Goal: Task Accomplishment & Management: Manage account settings

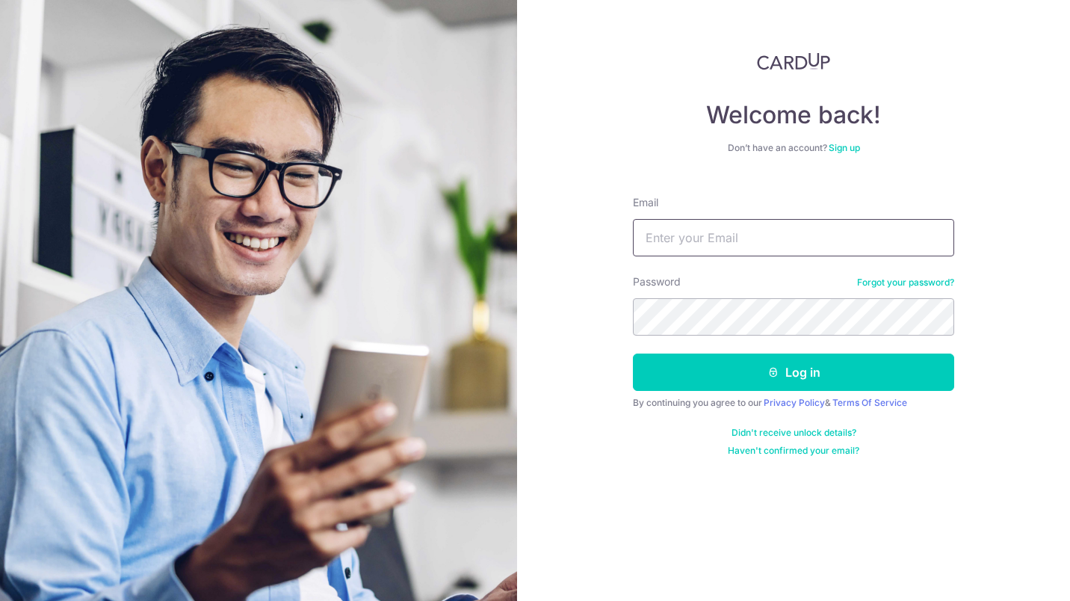
click at [752, 233] on input "Email" at bounding box center [793, 237] width 321 height 37
type input "x"
type input "[EMAIL_ADDRESS][DOMAIN_NAME]"
click at [633, 353] on button "Log in" at bounding box center [793, 371] width 321 height 37
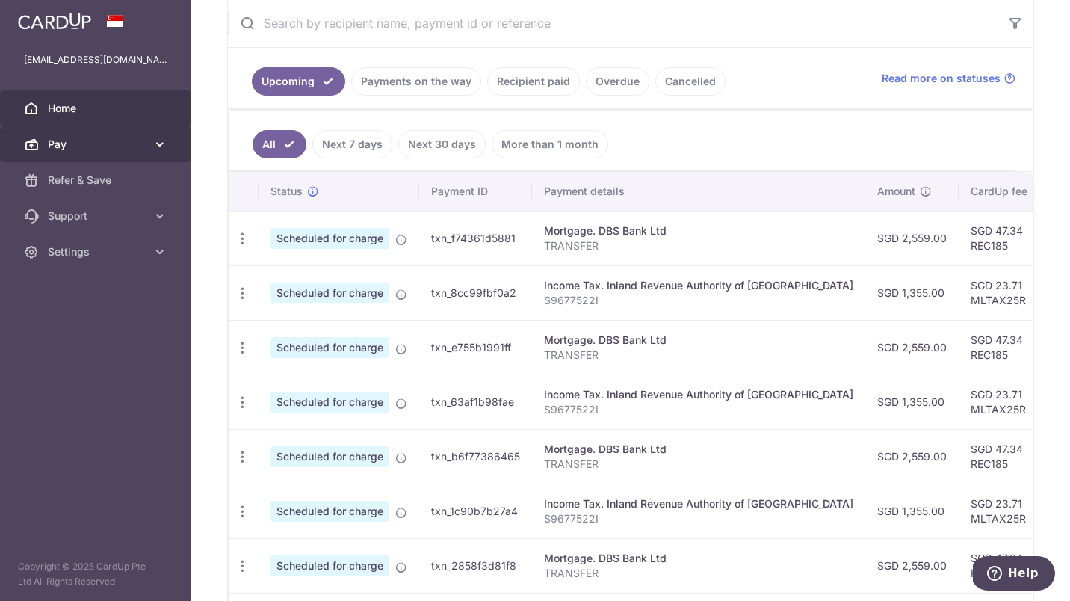
click at [132, 143] on span "Pay" at bounding box center [97, 144] width 99 height 15
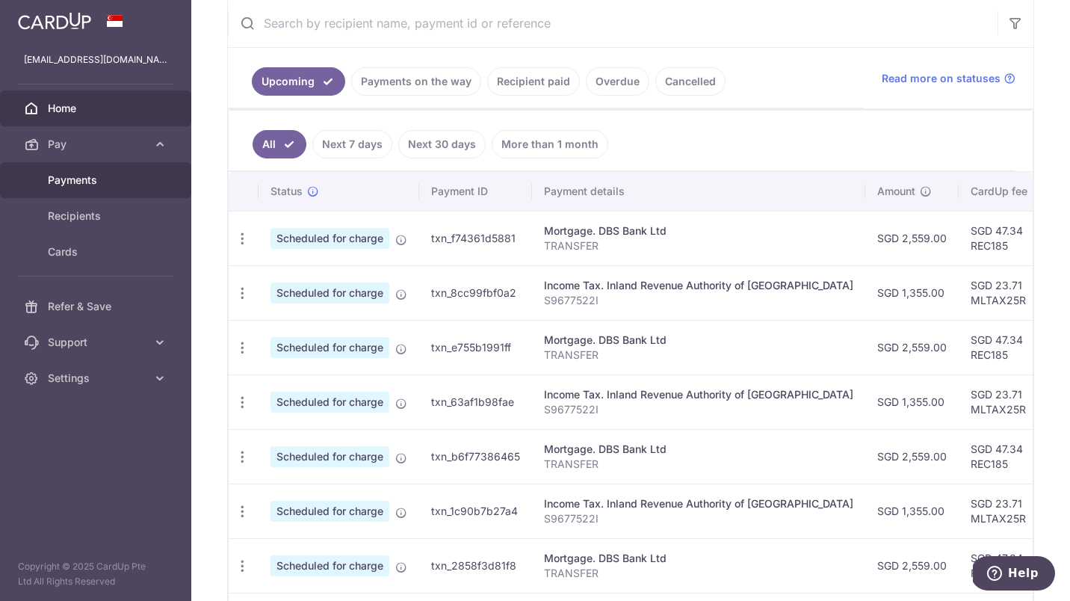
click at [110, 180] on span "Payments" at bounding box center [97, 180] width 99 height 15
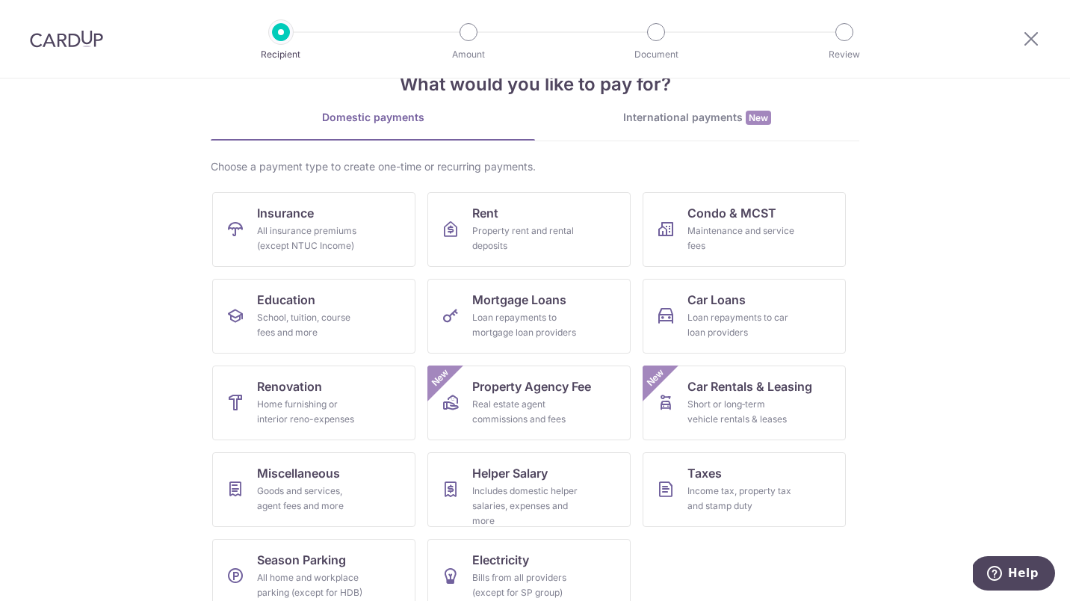
scroll to position [46, 0]
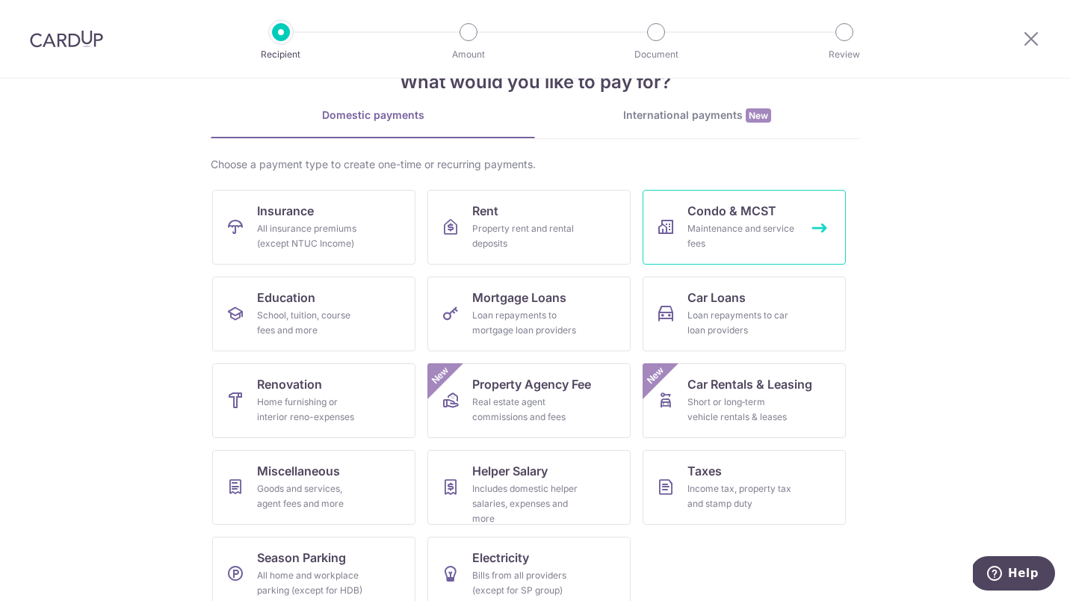
click at [728, 227] on div "Maintenance and service fees" at bounding box center [741, 236] width 108 height 30
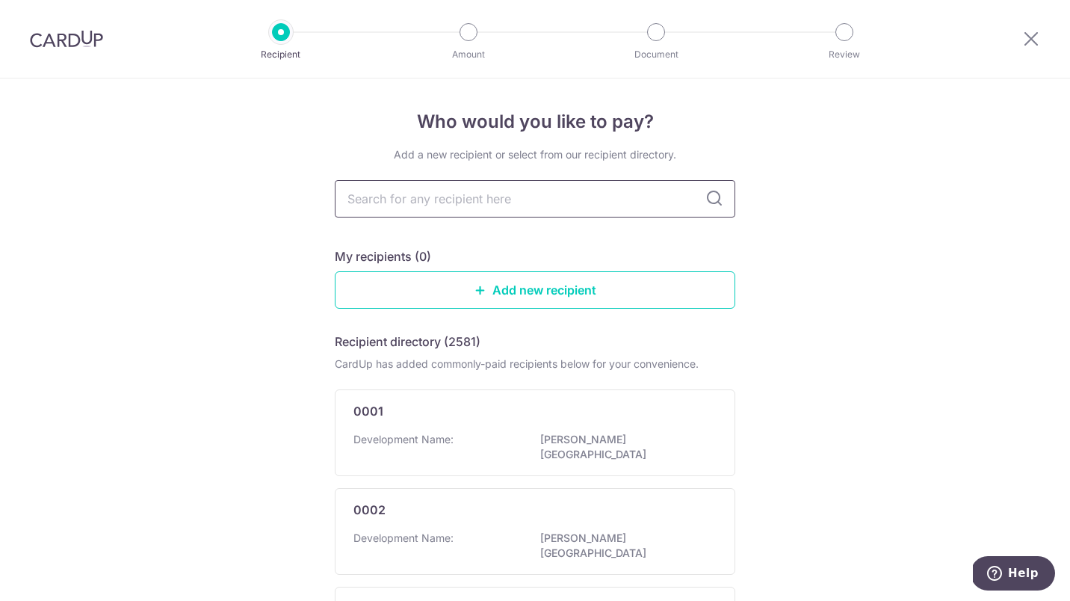
click at [472, 206] on input "text" at bounding box center [535, 198] width 400 height 37
type input "mc"
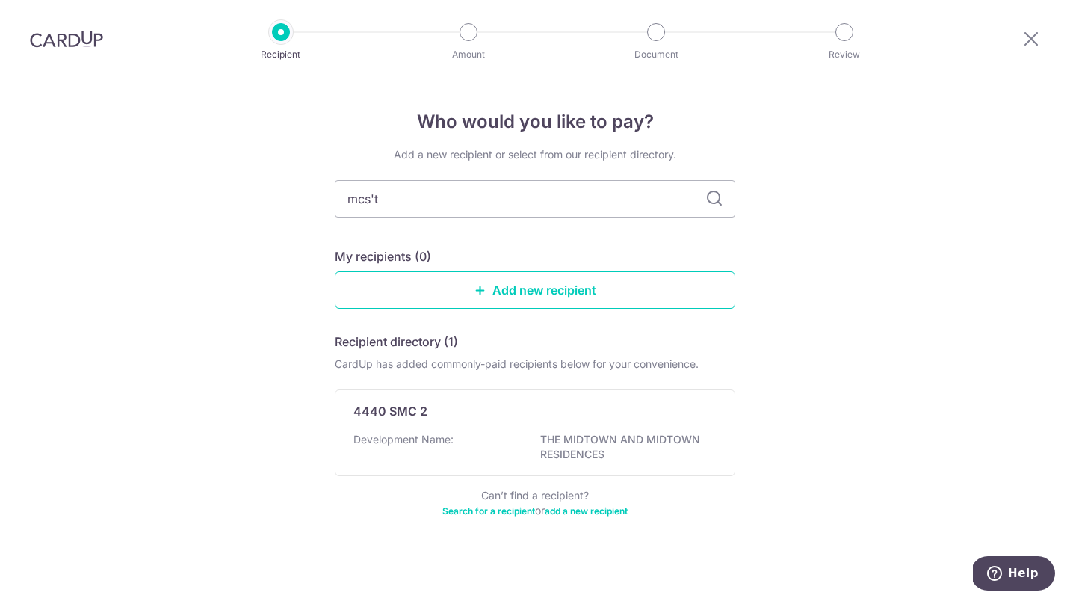
type input "mcst"
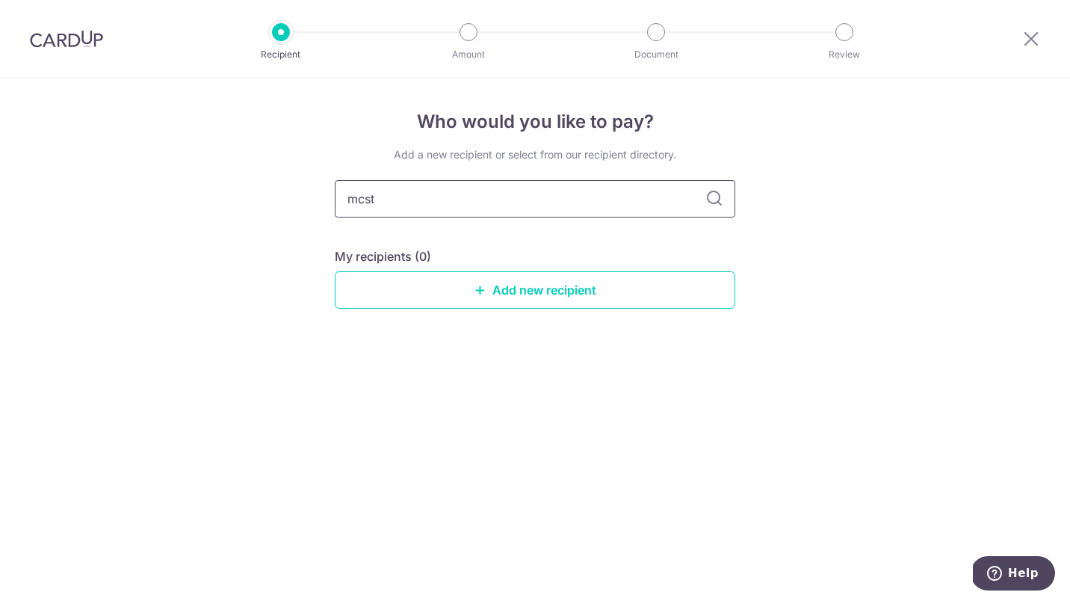
click at [712, 209] on input "mcst" at bounding box center [535, 198] width 400 height 37
click at [714, 201] on icon at bounding box center [714, 199] width 18 height 18
click at [537, 205] on input "mcst" at bounding box center [535, 198] width 400 height 37
type input "m"
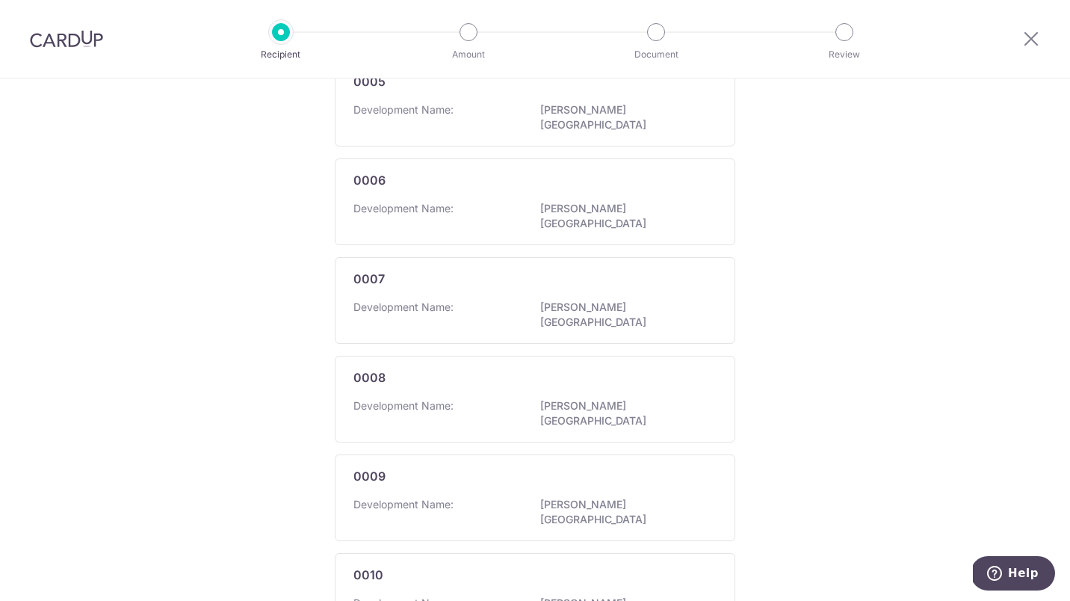
scroll to position [842, 0]
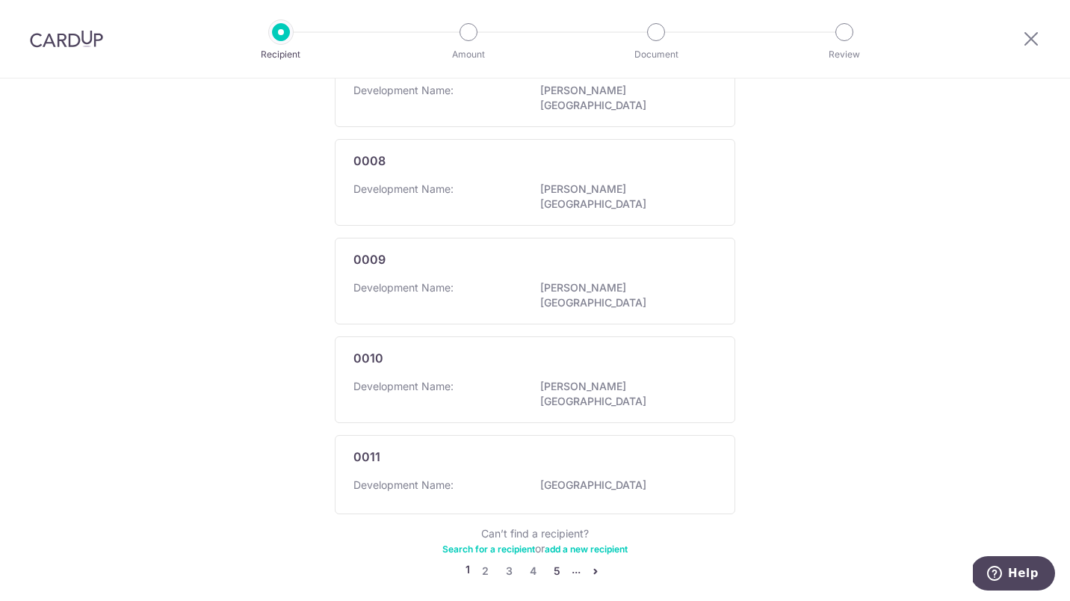
click at [552, 562] on link "5" at bounding box center [557, 571] width 18 height 18
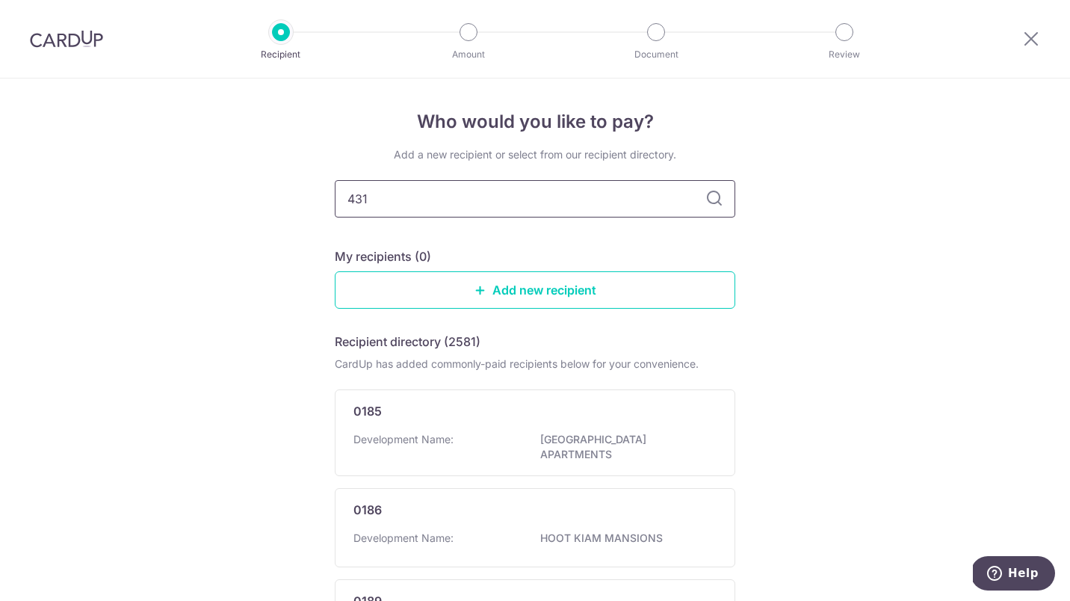
type input "4315"
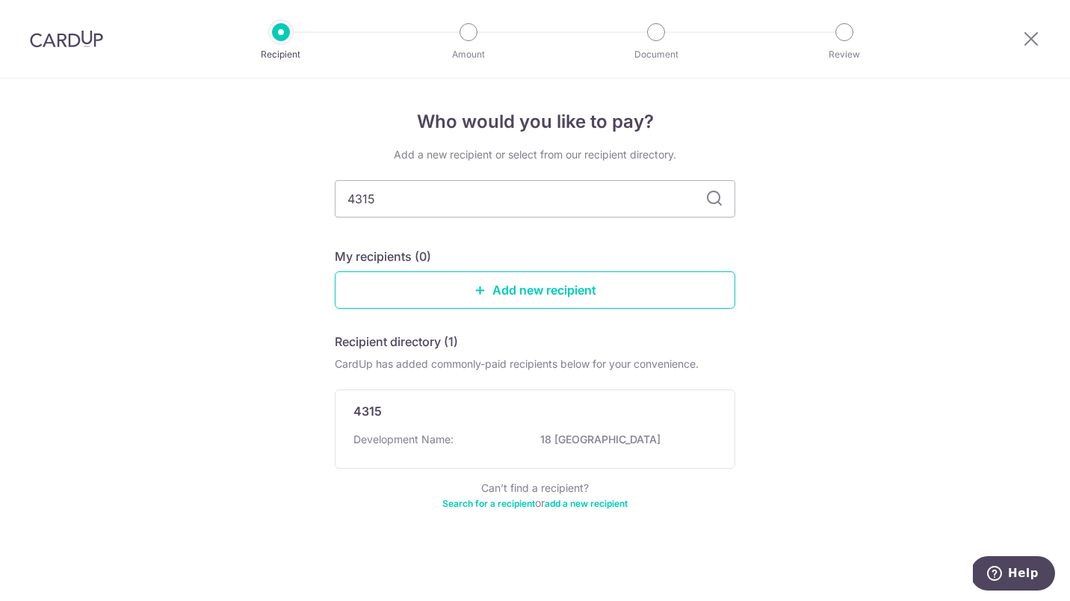
click at [714, 205] on icon at bounding box center [714, 199] width 18 height 18
click at [573, 442] on p "18 WOODSVILLE" at bounding box center [623, 439] width 167 height 15
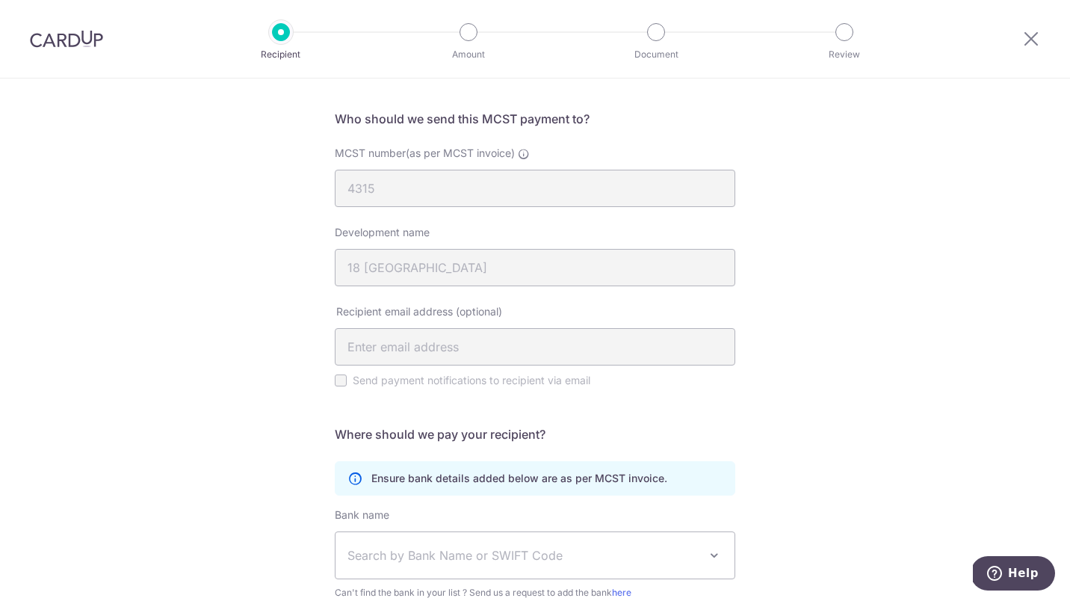
scroll to position [292, 0]
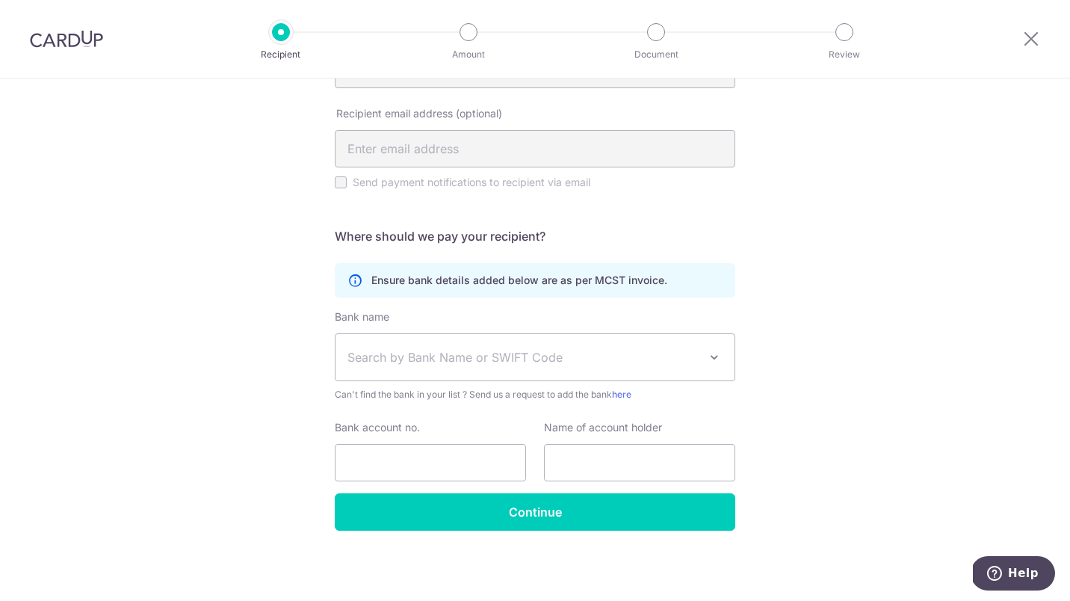
click at [524, 357] on span "Search by Bank Name or SWIFT Code" at bounding box center [522, 357] width 351 height 18
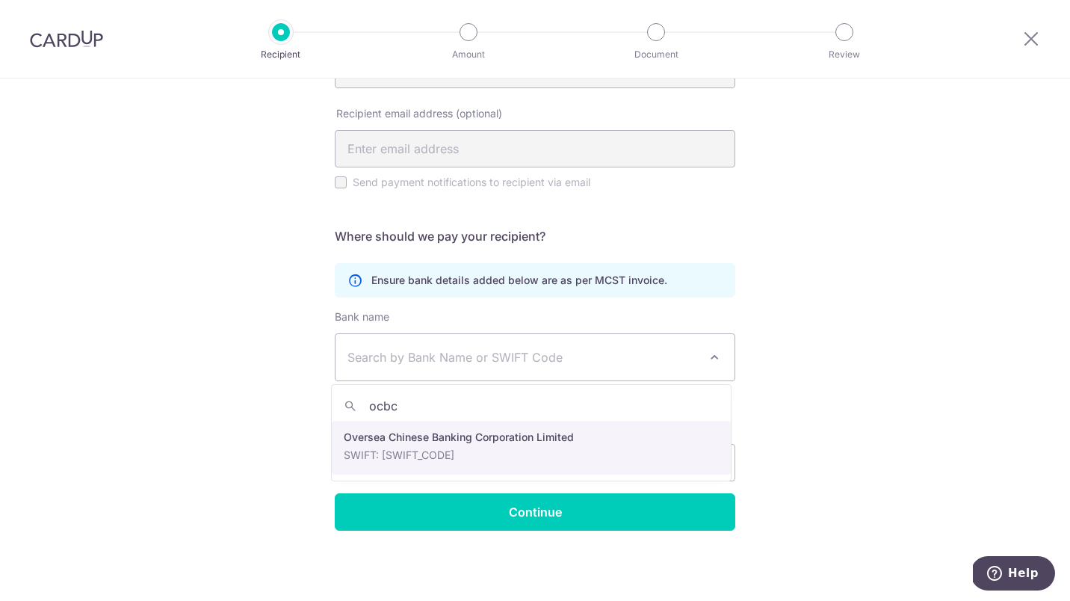
type input "ocbc"
select select "12"
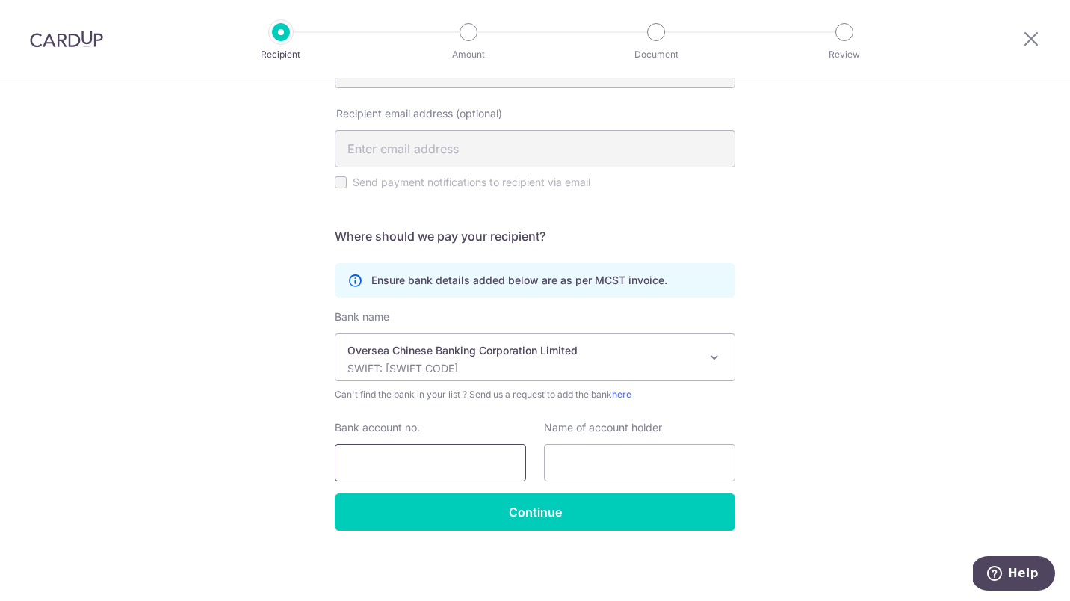
click at [459, 459] on input "Bank account no." at bounding box center [430, 462] width 191 height 37
click at [590, 474] on input "text" at bounding box center [639, 462] width 191 height 37
type input "m"
type input "MCST 4315"
click at [417, 465] on input "Bank account no." at bounding box center [430, 462] width 191 height 37
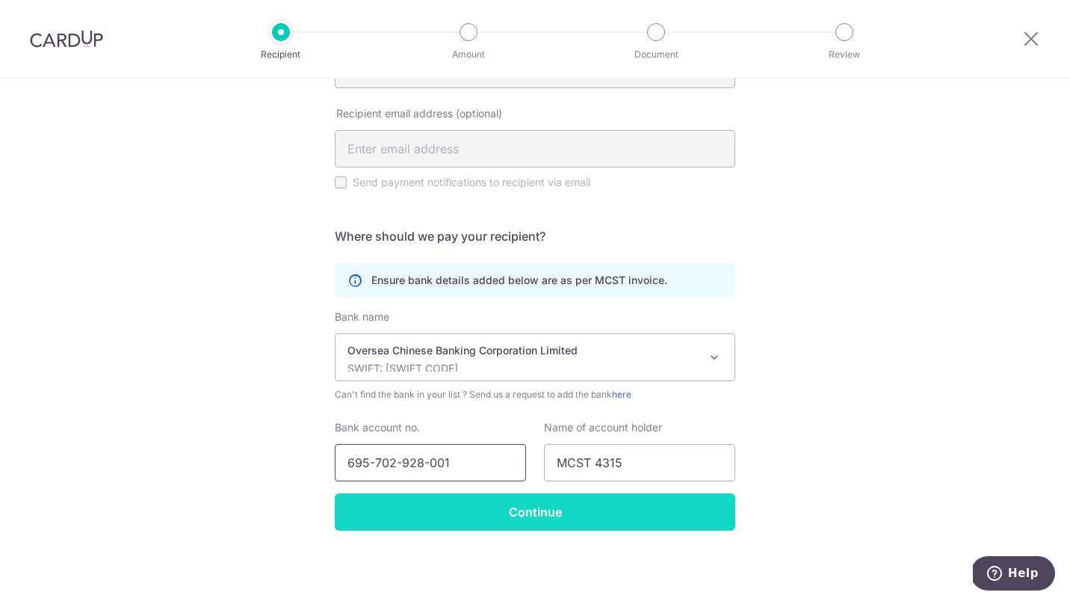
type input "695-702-928-001"
click at [490, 513] on input "Continue" at bounding box center [535, 511] width 400 height 37
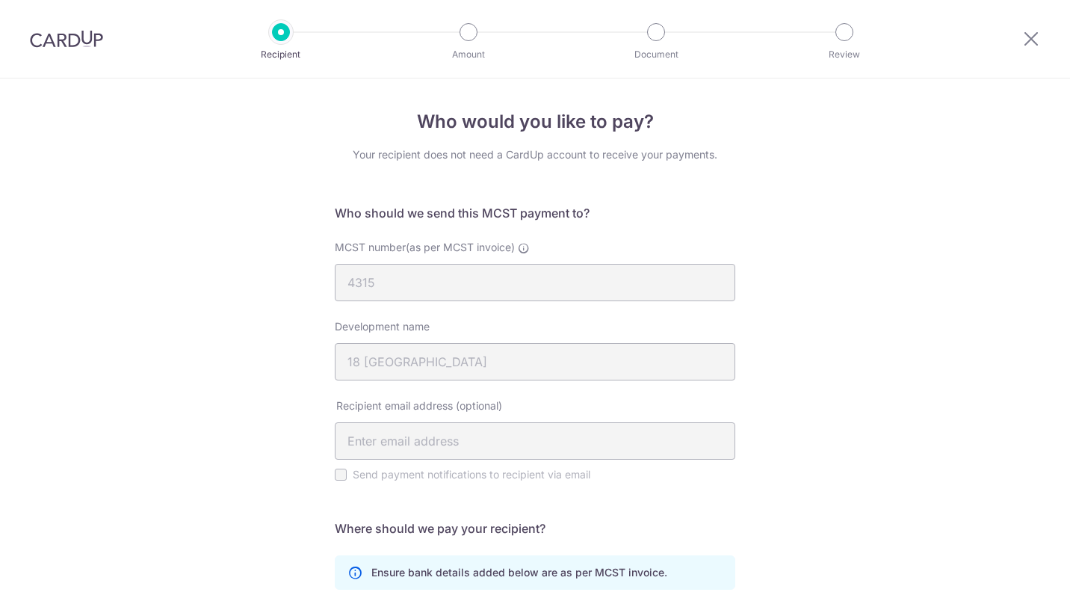
scroll to position [328, 0]
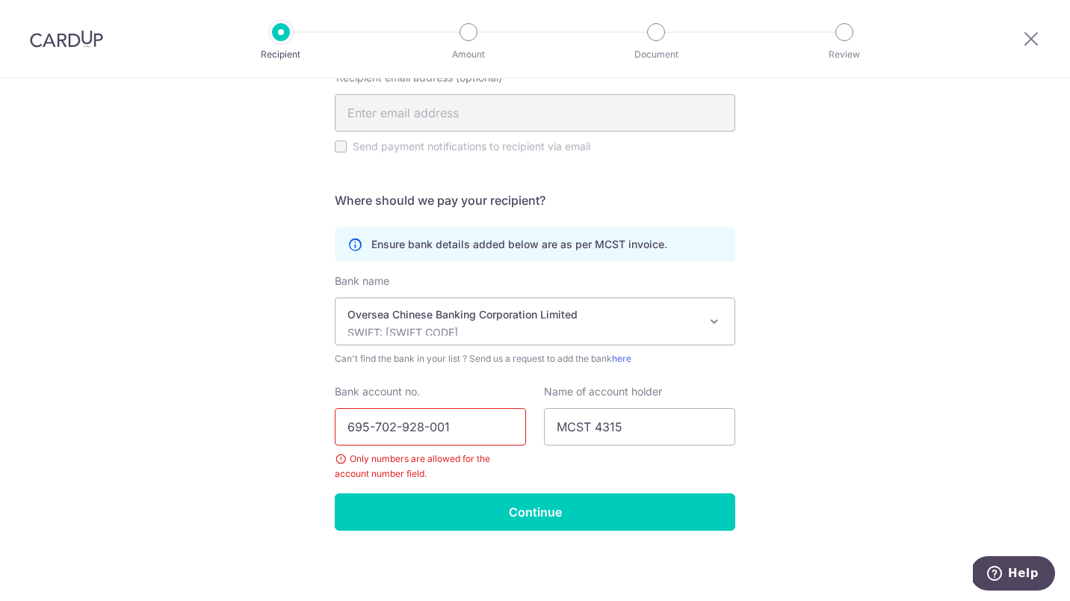
click at [374, 430] on input "695-702-928-001" at bounding box center [430, 426] width 191 height 37
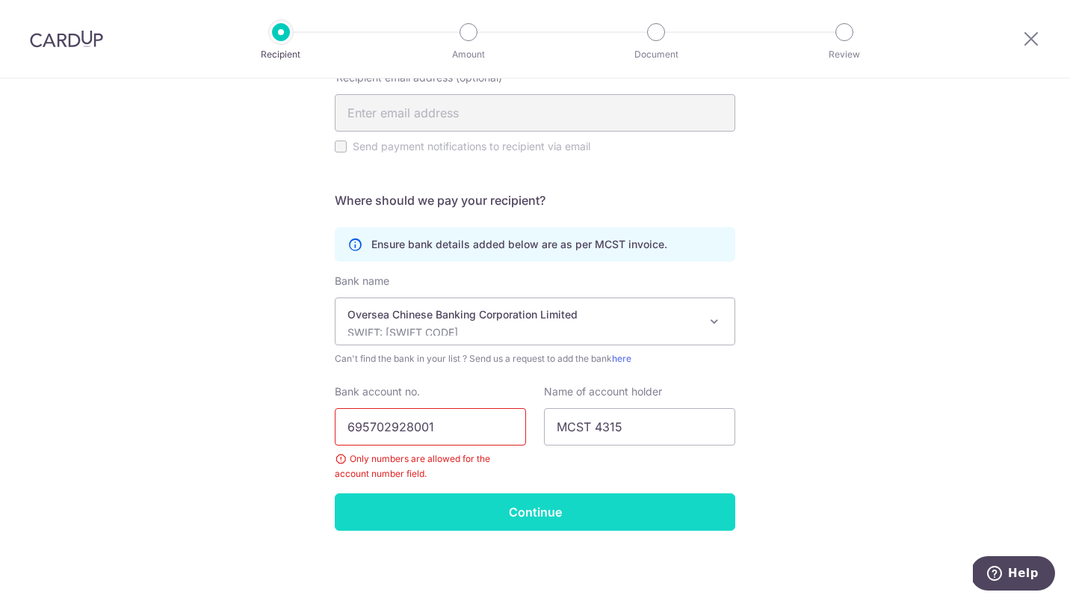
type input "695702928001"
click at [529, 518] on input "Continue" at bounding box center [535, 511] width 400 height 37
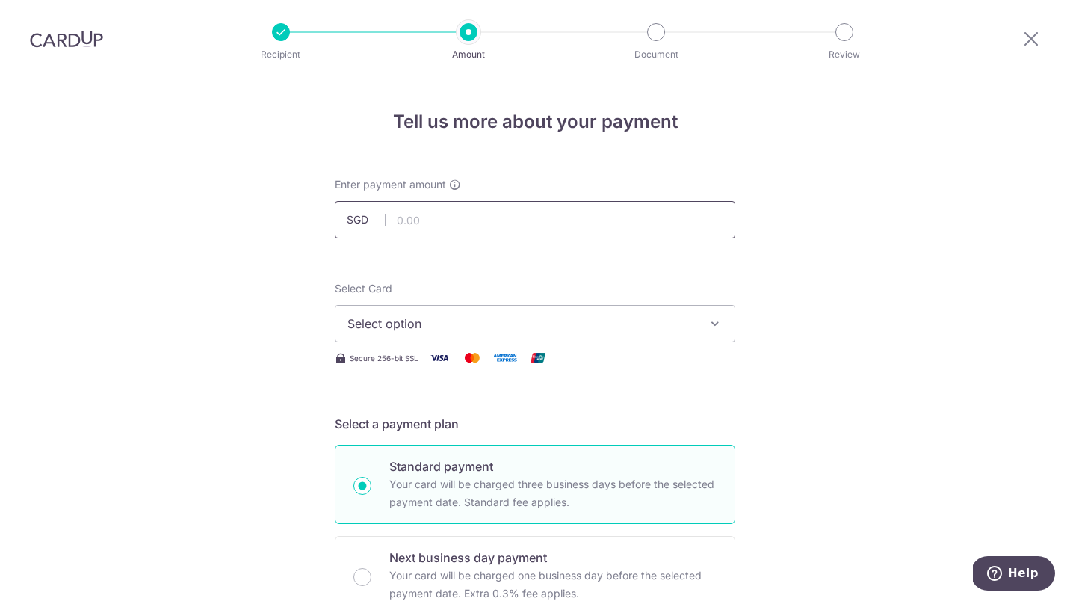
click at [436, 219] on input "text" at bounding box center [535, 219] width 400 height 37
type input "1,050.00"
click at [430, 339] on button "Select option" at bounding box center [535, 323] width 400 height 37
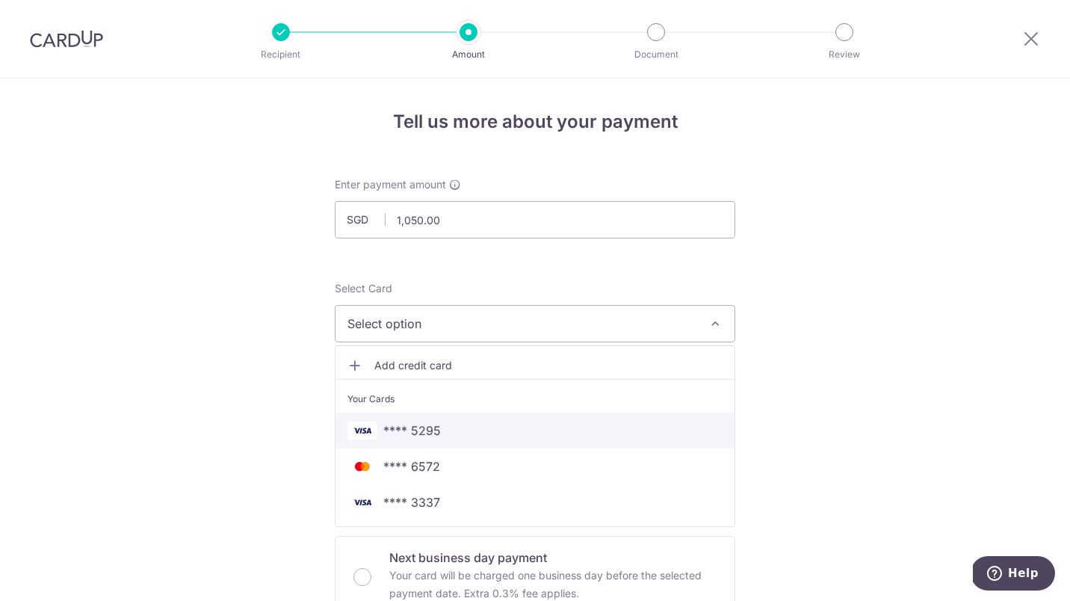
click at [447, 432] on span "**** 5295" at bounding box center [534, 430] width 375 height 18
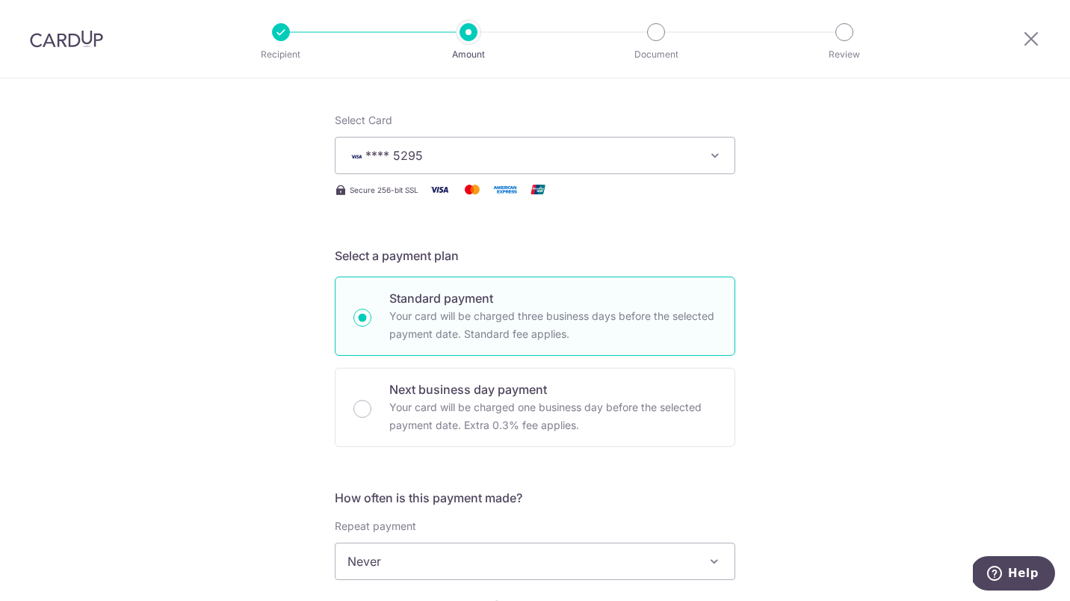
scroll to position [173, 0]
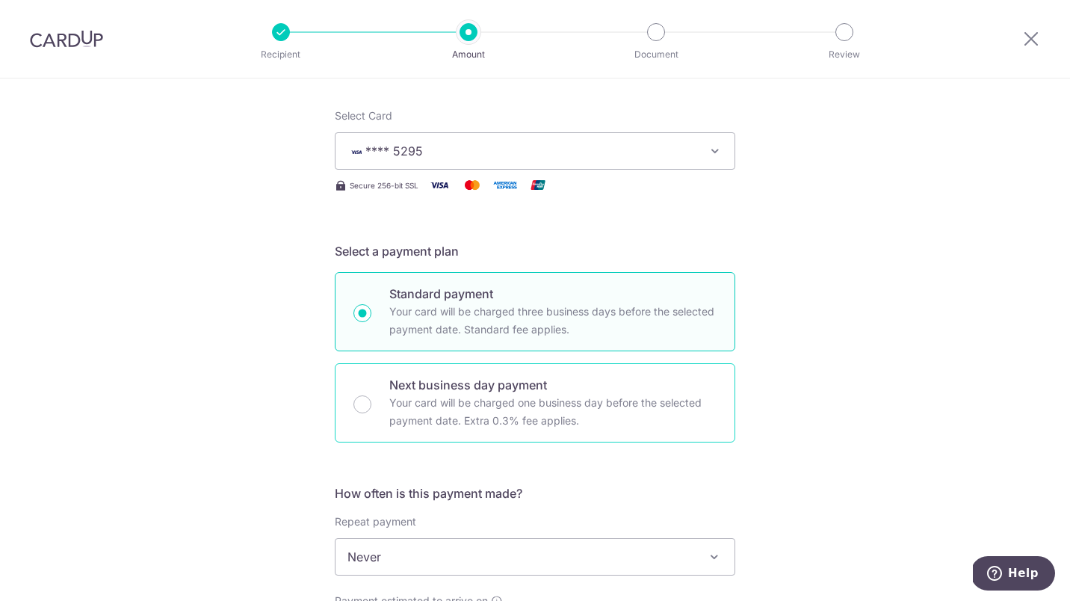
click at [436, 406] on p "Your card will be charged one business day before the selected payment date. Ex…" at bounding box center [552, 412] width 327 height 36
click at [371, 406] on input "Next business day payment Your card will be charged one business day before the…" at bounding box center [362, 404] width 18 height 18
radio input "false"
radio input "true"
click at [436, 331] on p "Your card will be charged three business days before the selected payment date.…" at bounding box center [552, 321] width 327 height 36
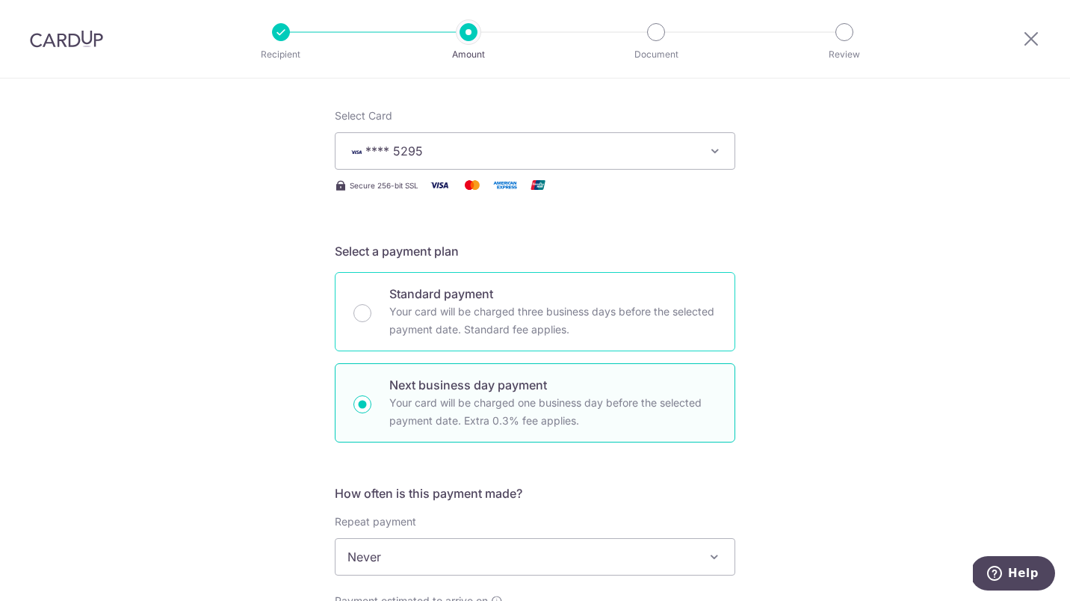
click at [371, 322] on input "Standard payment Your card will be charged three business days before the selec…" at bounding box center [362, 313] width 18 height 18
radio input "true"
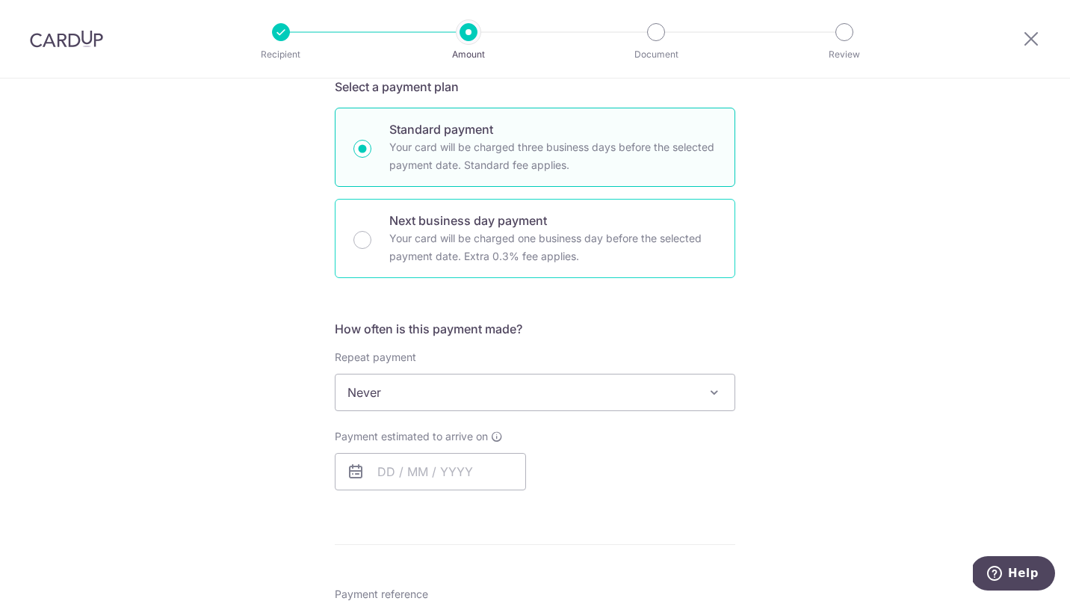
scroll to position [343, 0]
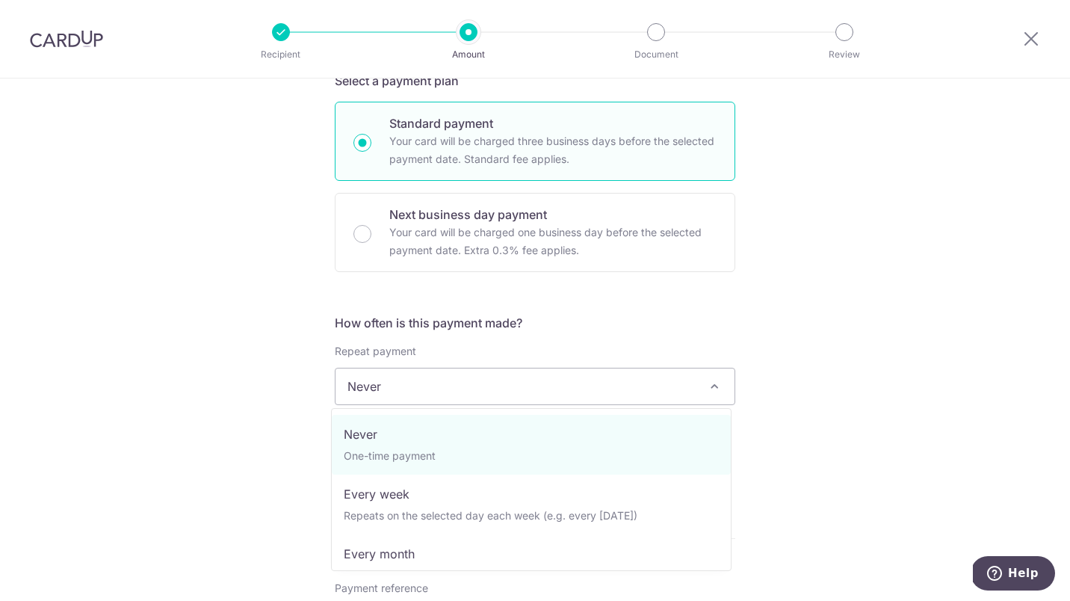
click at [436, 383] on span "Never" at bounding box center [534, 386] width 399 height 36
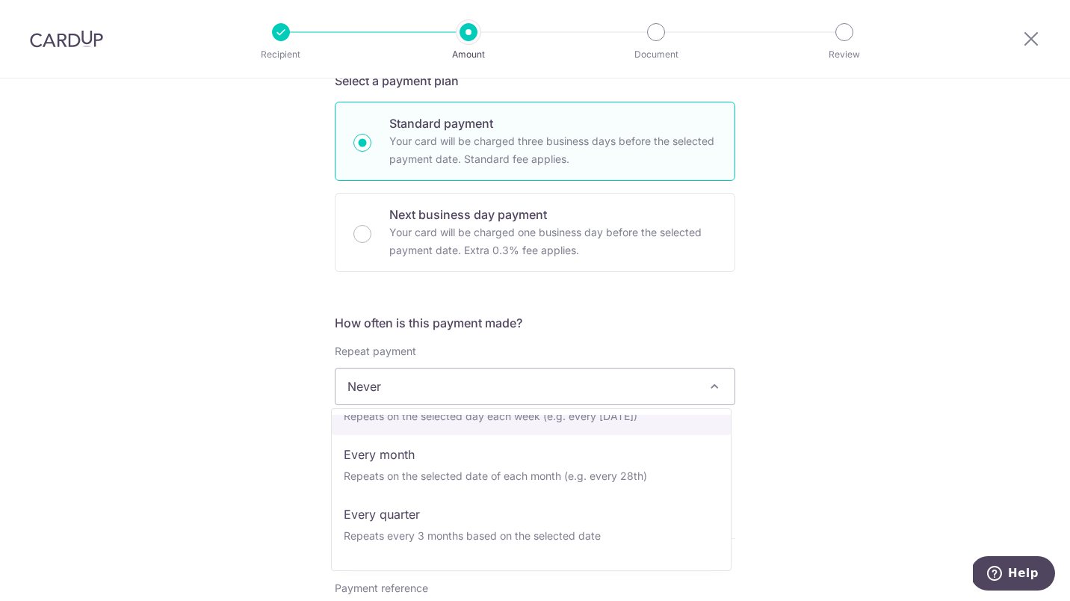
scroll to position [100, 0]
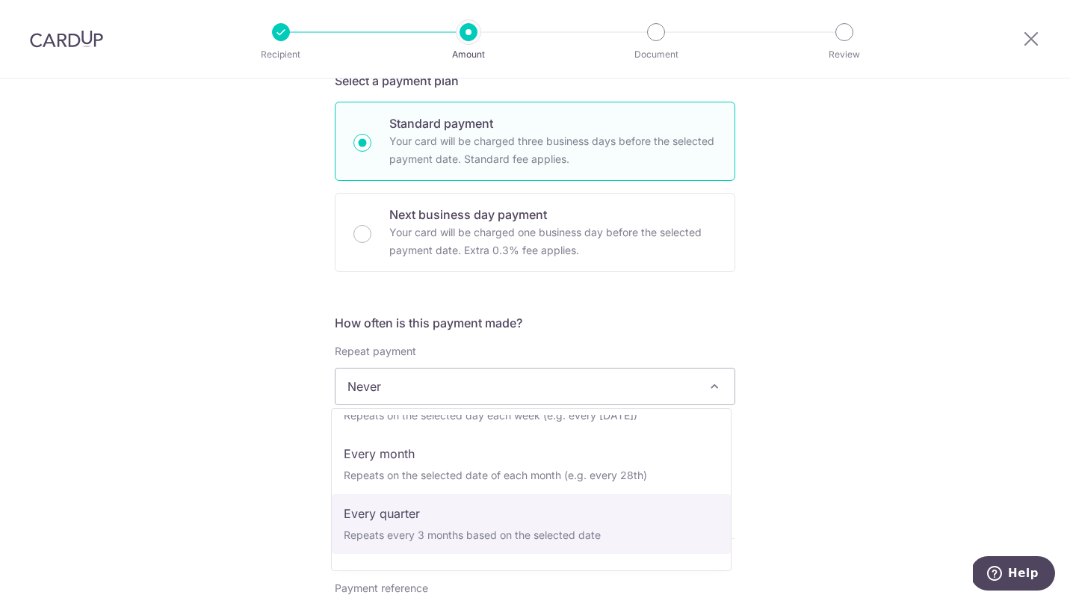
select select "4"
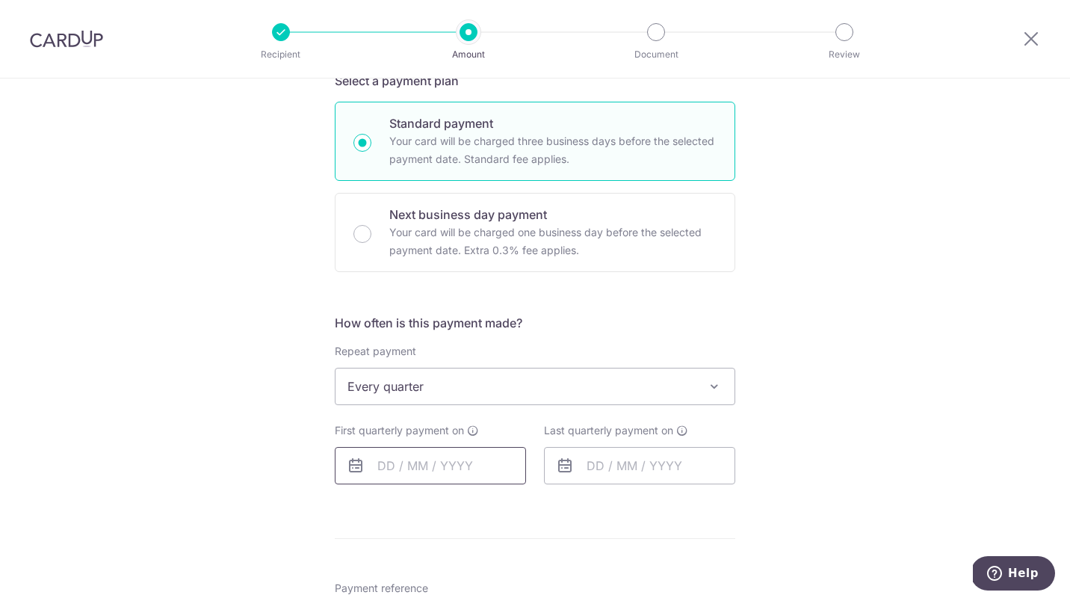
click at [384, 463] on input "text" at bounding box center [430, 465] width 191 height 37
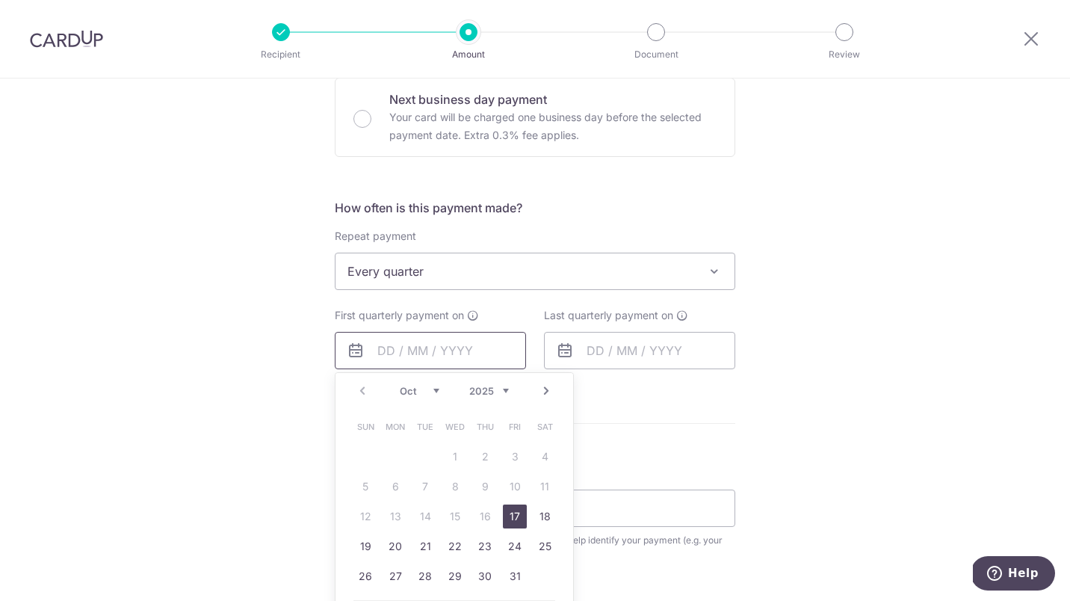
scroll to position [510, 0]
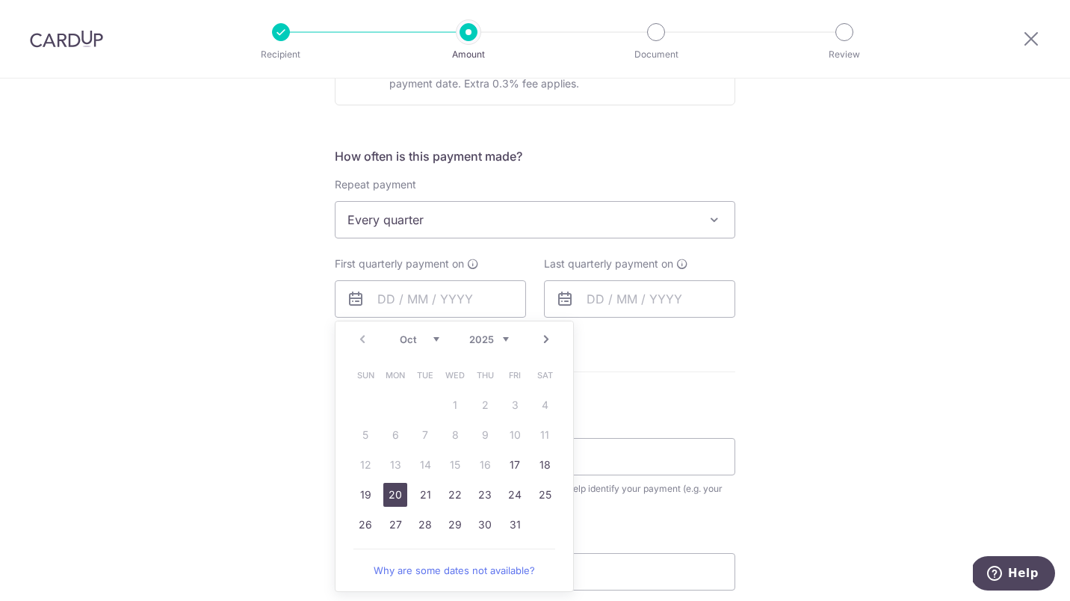
click at [394, 498] on link "20" at bounding box center [395, 495] width 24 height 24
type input "[DATE]"
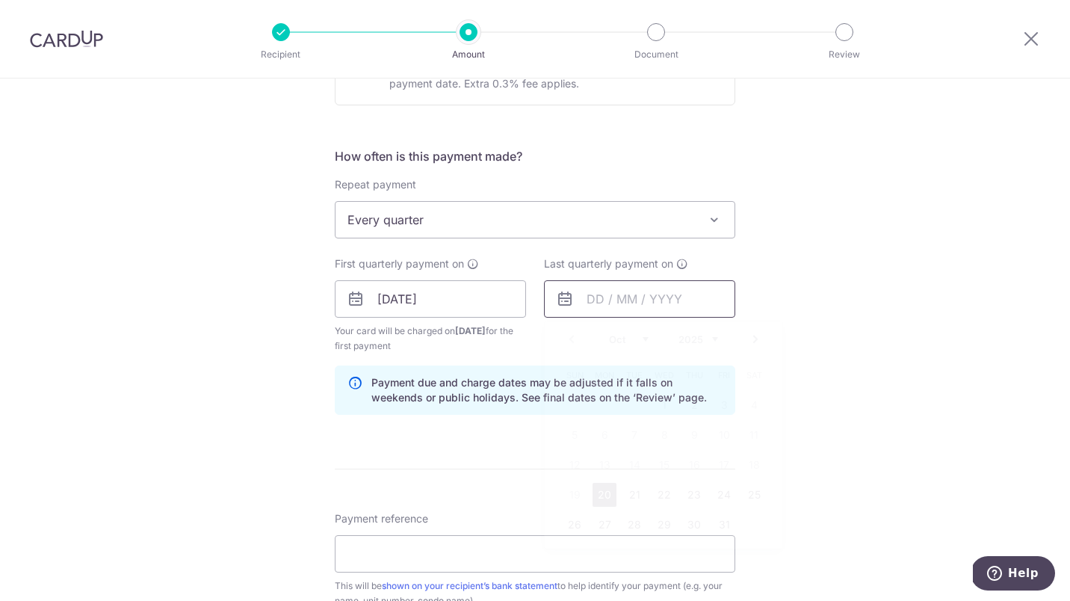
click at [586, 302] on input "text" at bounding box center [639, 298] width 191 height 37
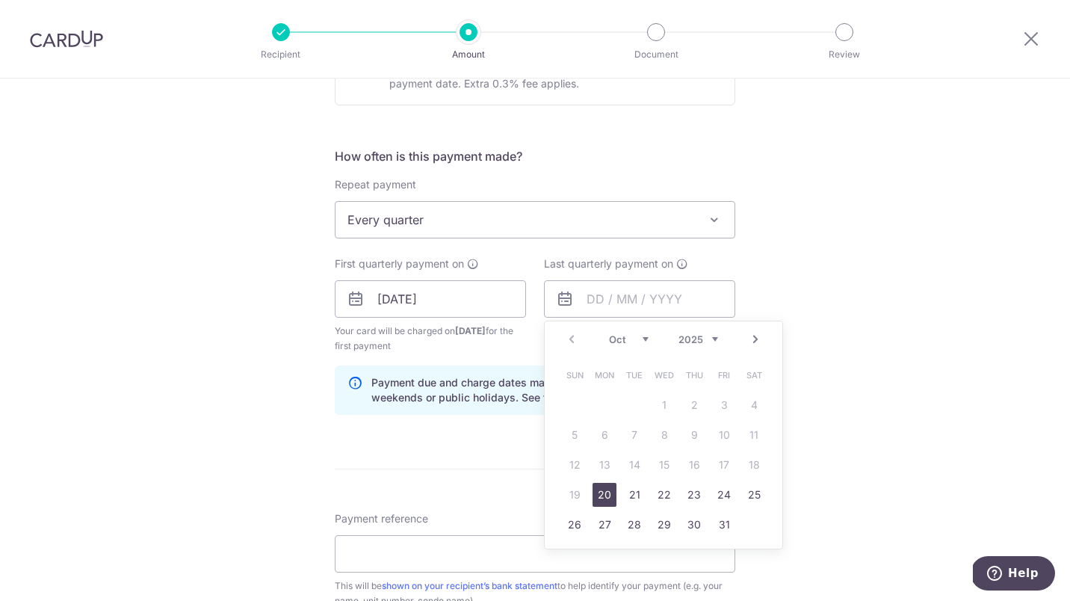
click at [755, 341] on link "Next" at bounding box center [755, 339] width 18 height 18
click at [755, 339] on link "Next" at bounding box center [755, 339] width 18 height 18
click at [637, 493] on link "20" at bounding box center [634, 495] width 24 height 24
type input "[DATE]"
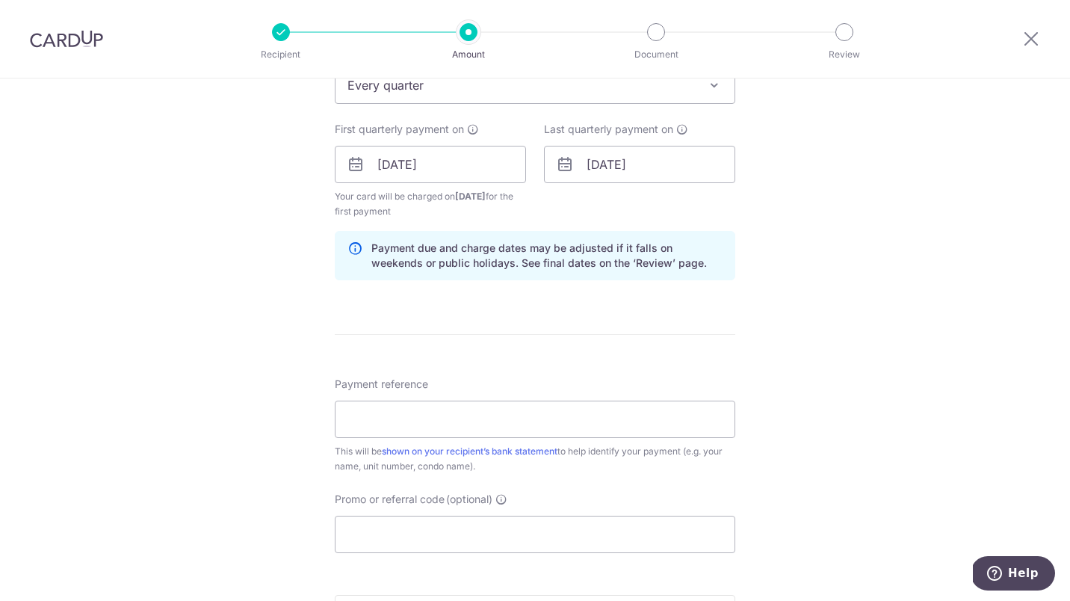
scroll to position [652, 0]
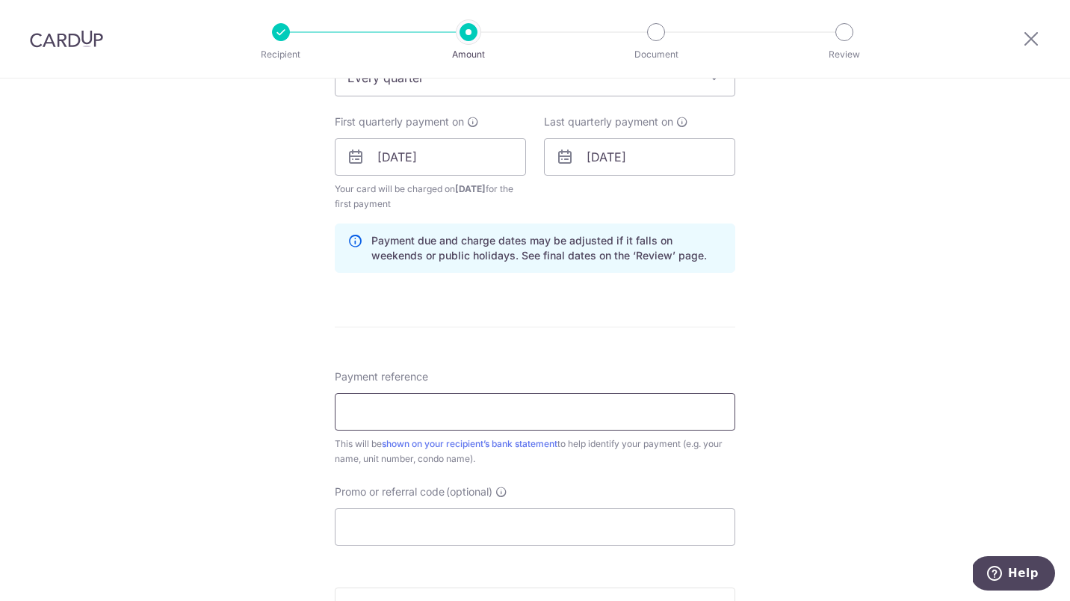
click at [522, 418] on input "Payment reference" at bounding box center [535, 411] width 400 height 37
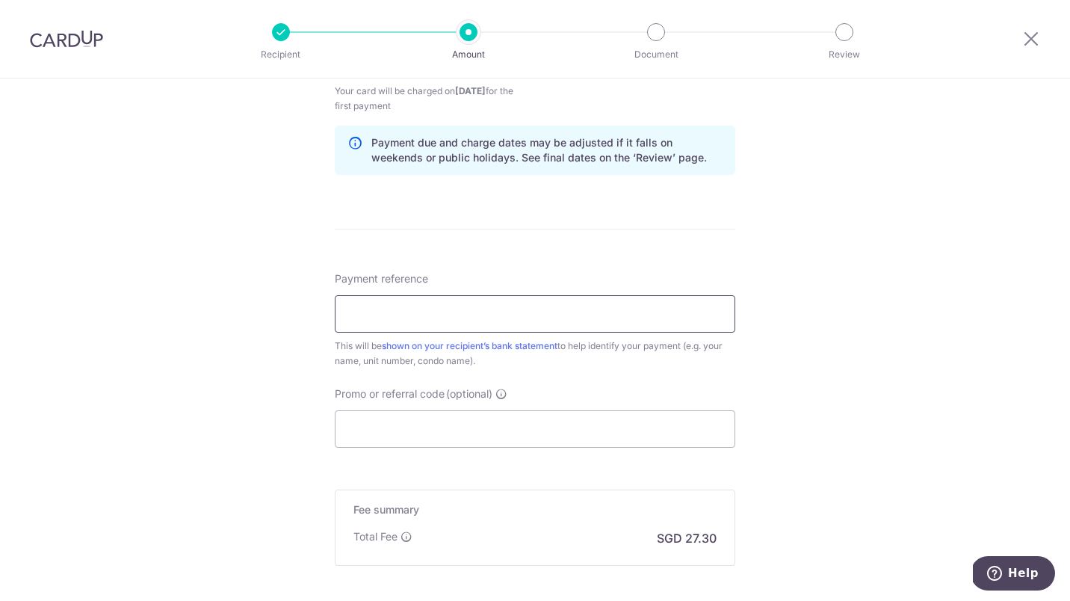
scroll to position [752, 0]
type input "18 Woodsville Close, #02-04"
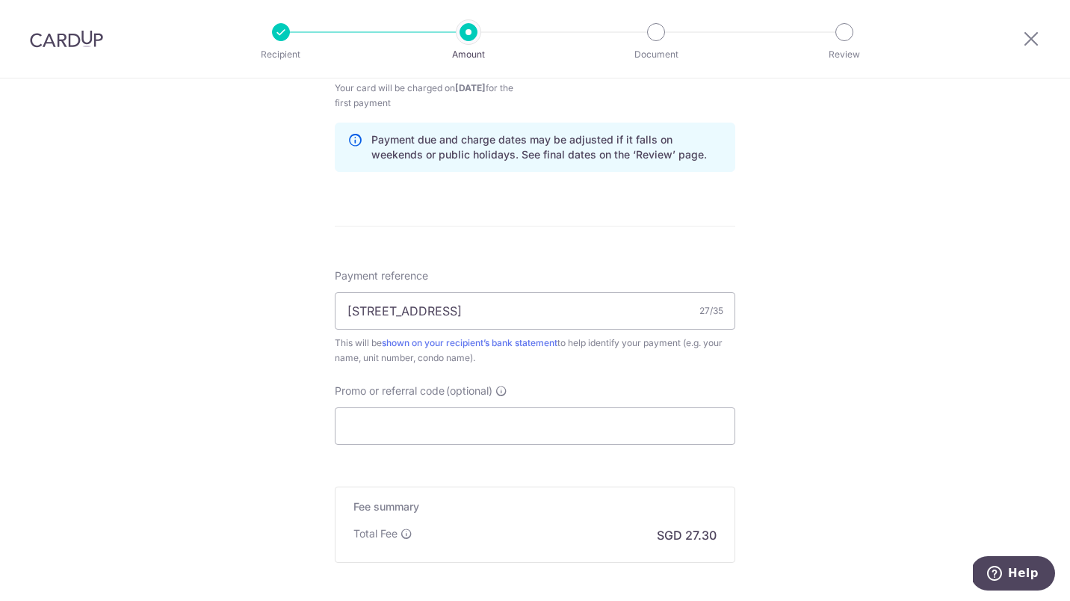
click at [546, 276] on div "Payment reference 18 Woodsville Close, #02-04 27/35 This will be shown on your …" at bounding box center [535, 316] width 400 height 97
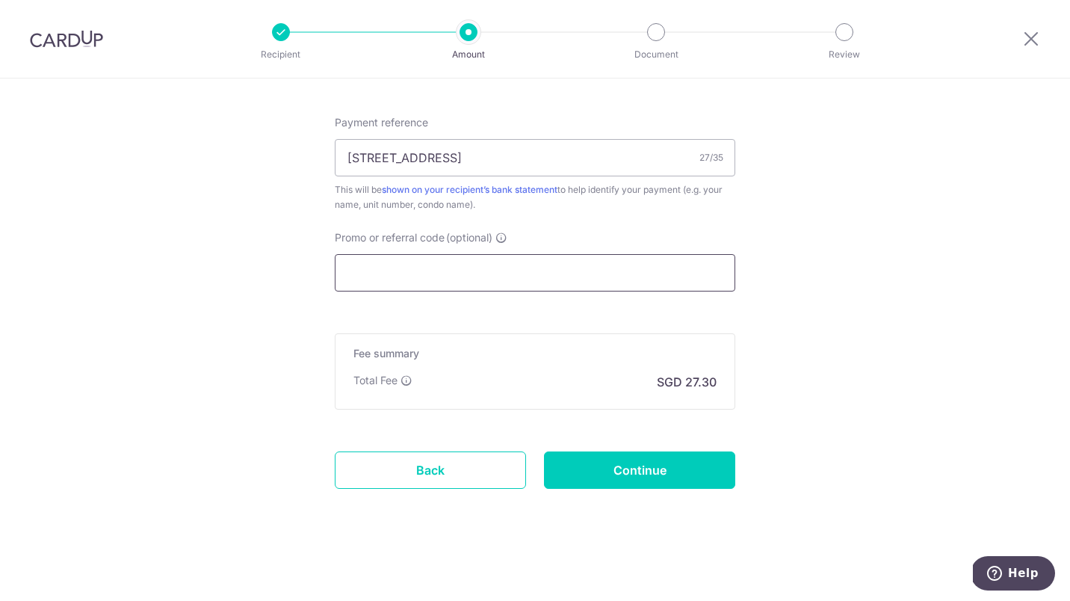
click at [486, 279] on input "Promo or referral code (optional)" at bounding box center [535, 272] width 400 height 37
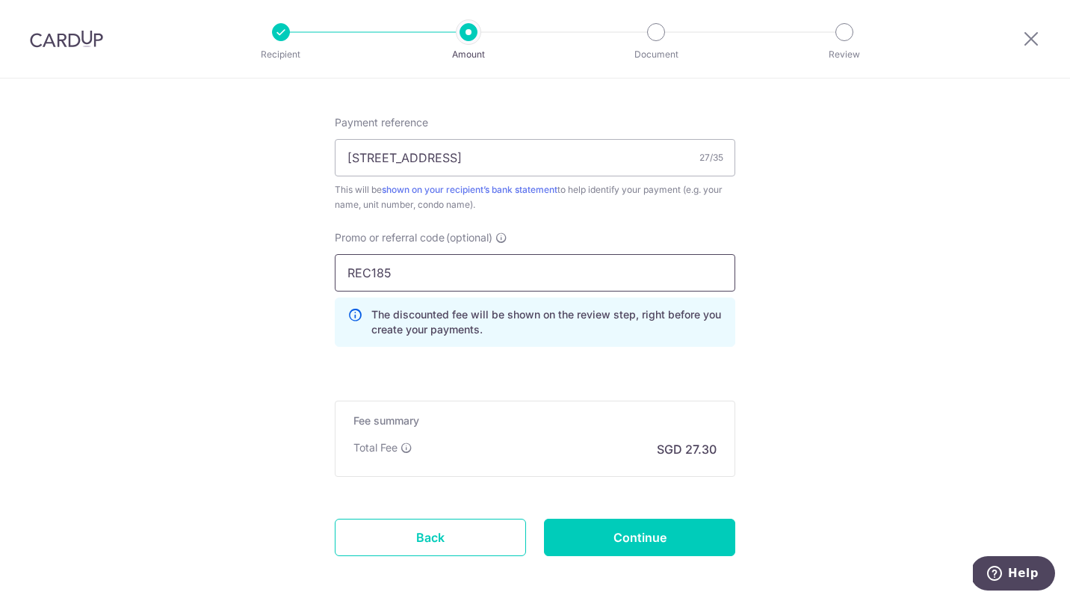
type input "REC185"
click at [335, 447] on div "Fee summary Base fee SGD 27.30 Extend fee Next-day fee SGD 3.15 Total Fee SGD 2…" at bounding box center [535, 438] width 400 height 76
click at [660, 536] on input "Continue" at bounding box center [639, 537] width 191 height 37
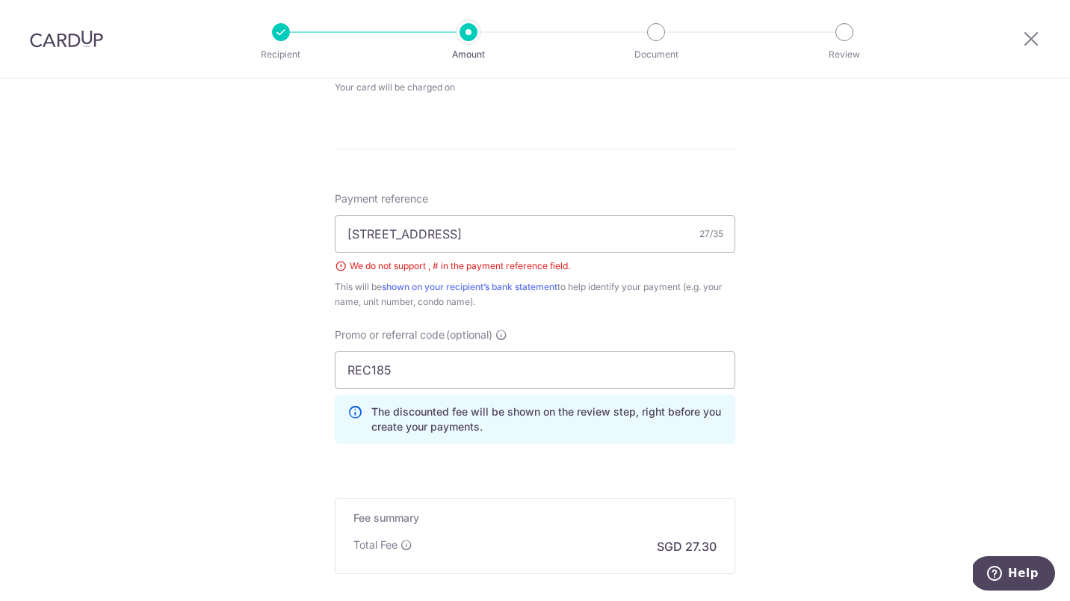
scroll to position [752, 0]
click at [473, 235] on input "18 Woodsville Close, #02-04" at bounding box center [535, 234] width 400 height 37
click at [575, 171] on form "Enter payment amount SGD 1,050.00 1050.00 Select Card **** 5295 Add credit card…" at bounding box center [535, 60] width 400 height 1271
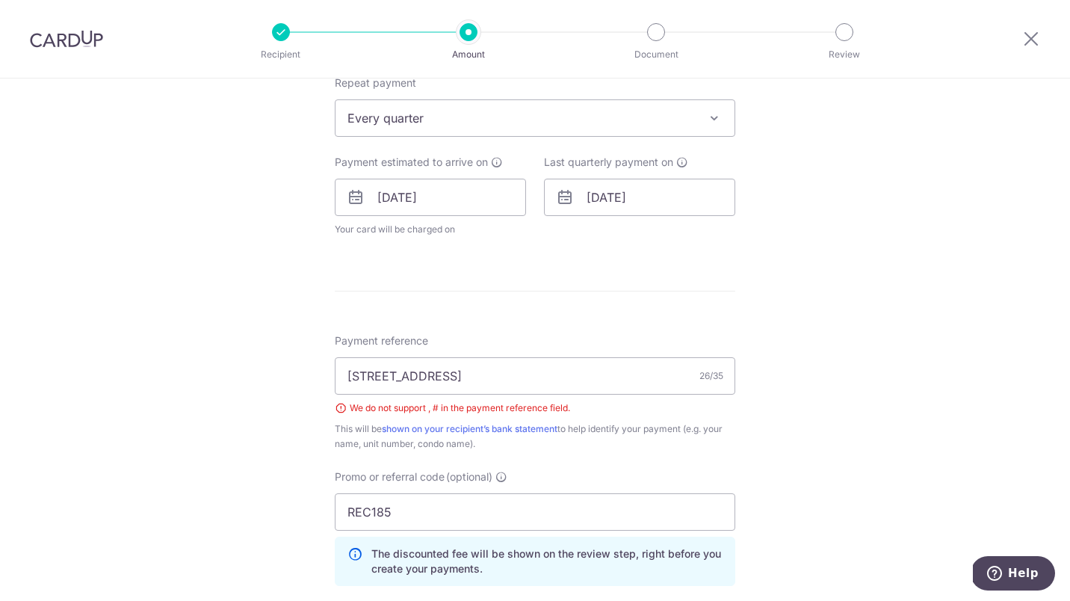
scroll to position [584, 0]
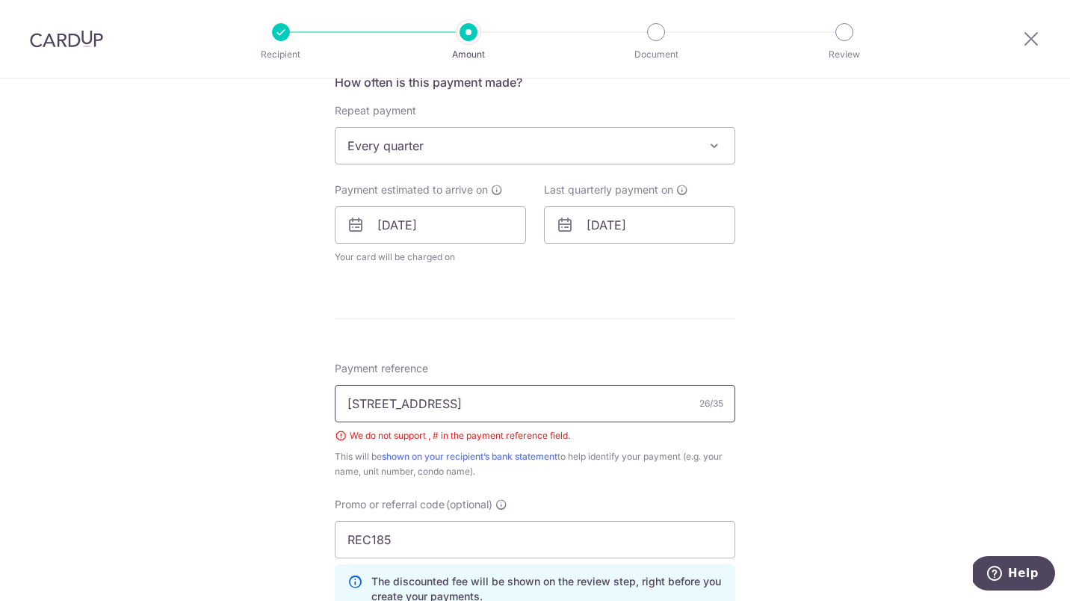
click at [524, 403] on input "18 Woodsville Close, 02-04" at bounding box center [535, 403] width 400 height 37
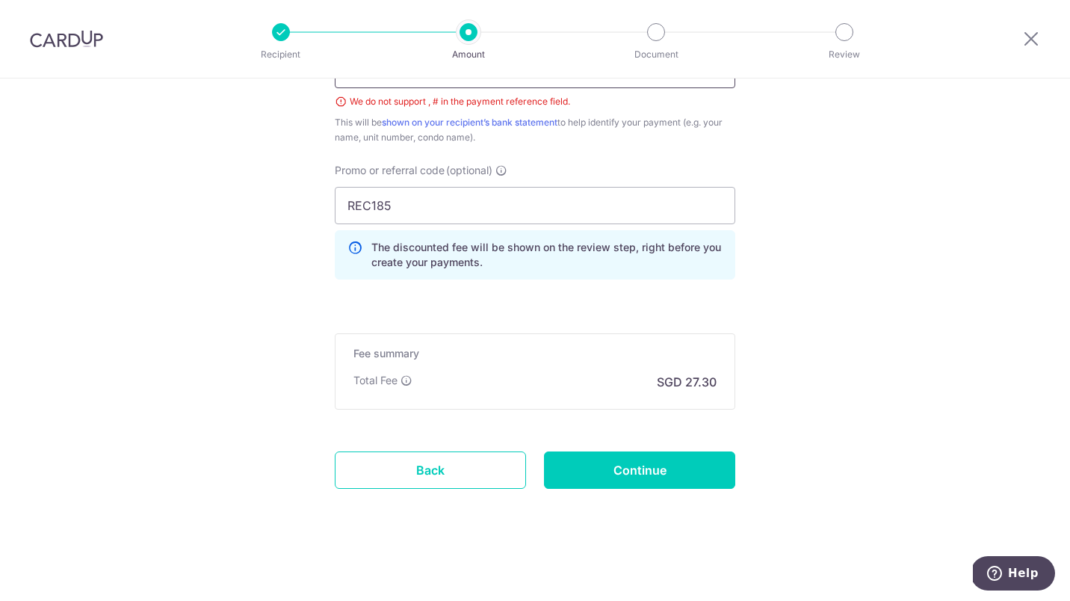
type input "02-04, 18 Woodsville Close"
click at [604, 465] on input "Continue" at bounding box center [639, 469] width 191 height 37
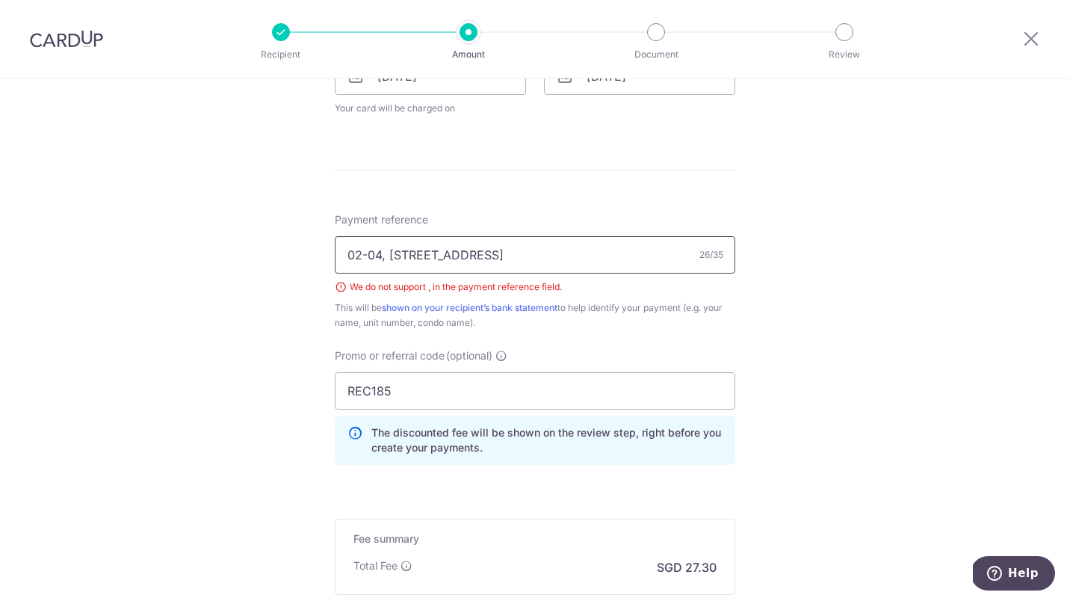
click at [386, 258] on input "02-04, 18 Woodsville Close" at bounding box center [535, 254] width 400 height 37
drag, startPoint x: 488, startPoint y: 255, endPoint x: 378, endPoint y: 259, distance: 109.9
click at [378, 259] on input "02-04, 18 Woodsville Close" at bounding box center [535, 254] width 400 height 37
type input "02-04 18 Woodsville"
click at [527, 218] on div "Payment reference 02-04 18 Woodsville 19/35 We do not support , in the payment …" at bounding box center [535, 271] width 400 height 118
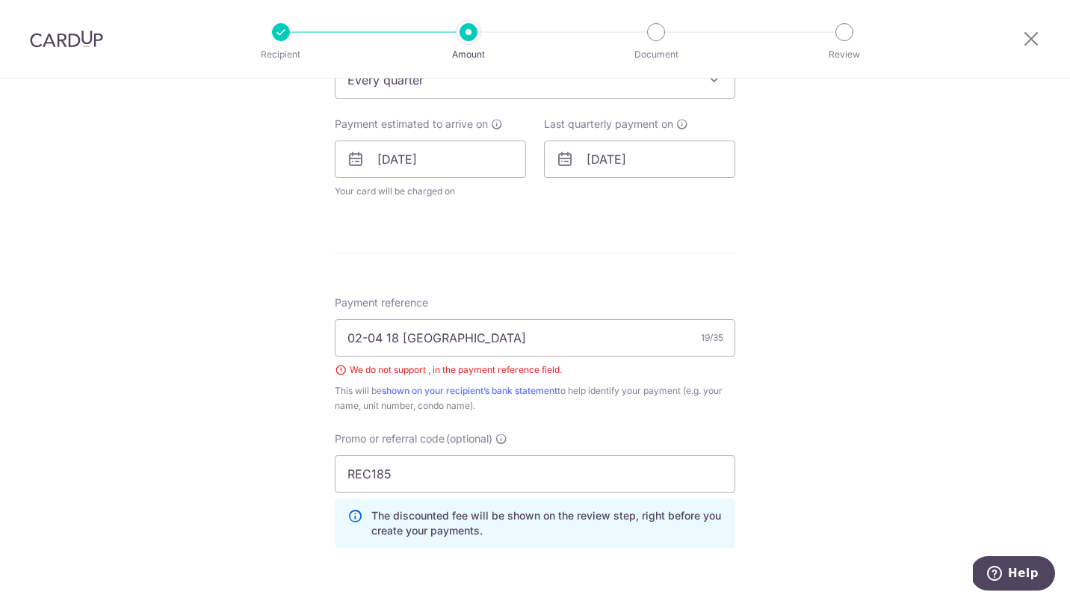
scroll to position [917, 0]
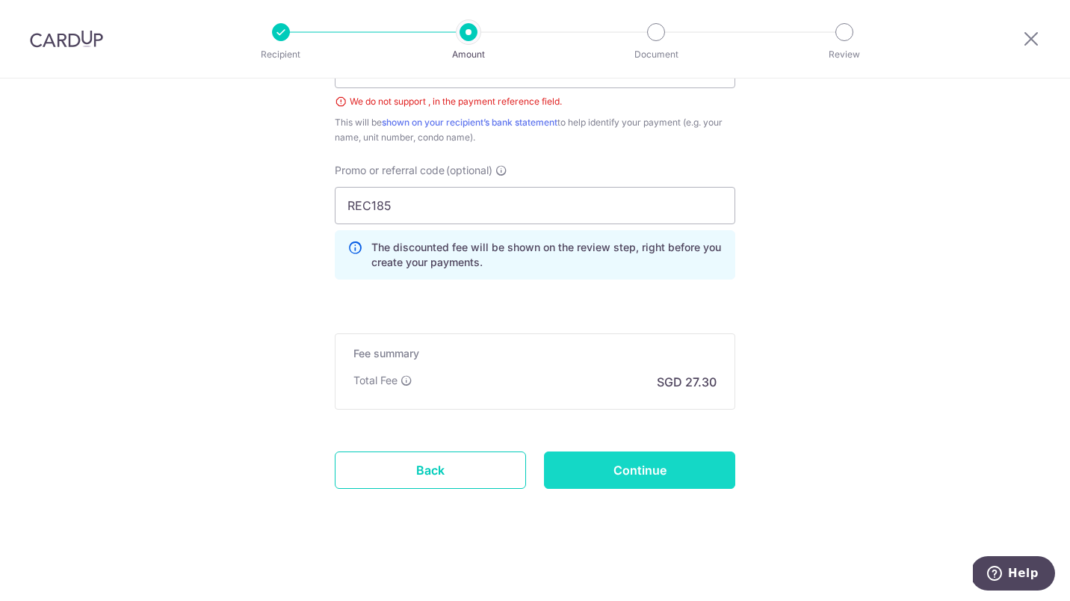
click at [611, 458] on input "Continue" at bounding box center [639, 469] width 191 height 37
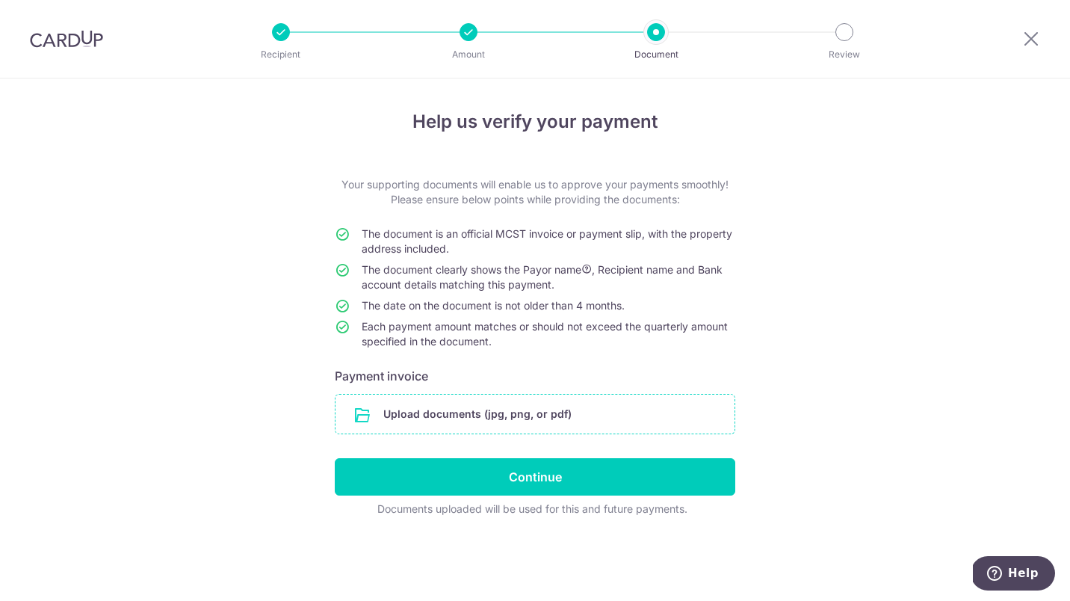
click at [487, 422] on input "file" at bounding box center [534, 413] width 399 height 39
click at [429, 411] on input "file" at bounding box center [534, 413] width 399 height 39
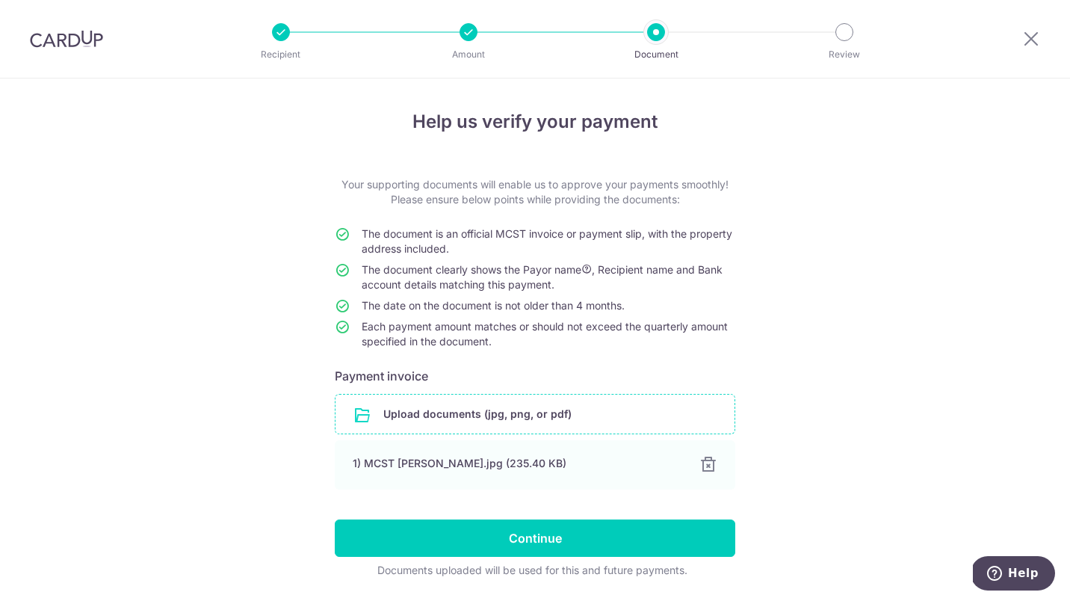
scroll to position [47, 0]
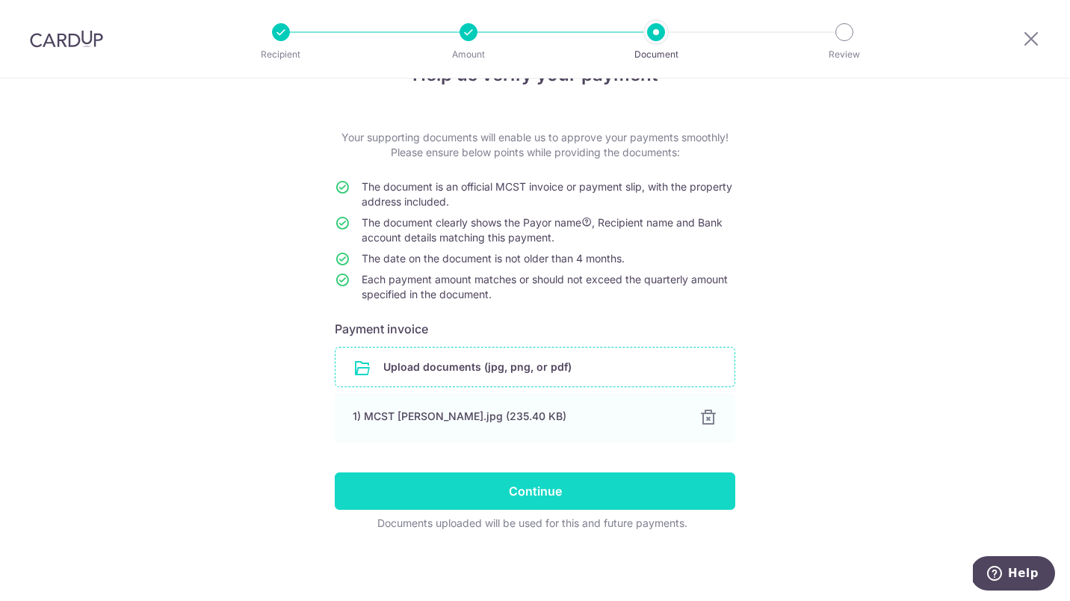
click at [570, 491] on input "Continue" at bounding box center [535, 490] width 400 height 37
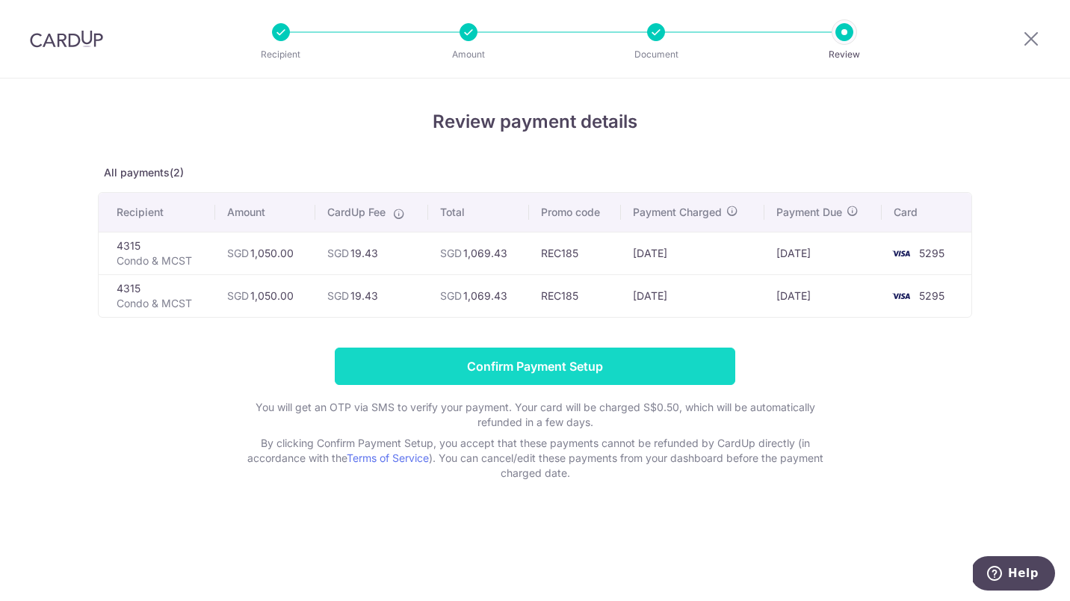
click at [534, 368] on input "Confirm Payment Setup" at bounding box center [535, 365] width 400 height 37
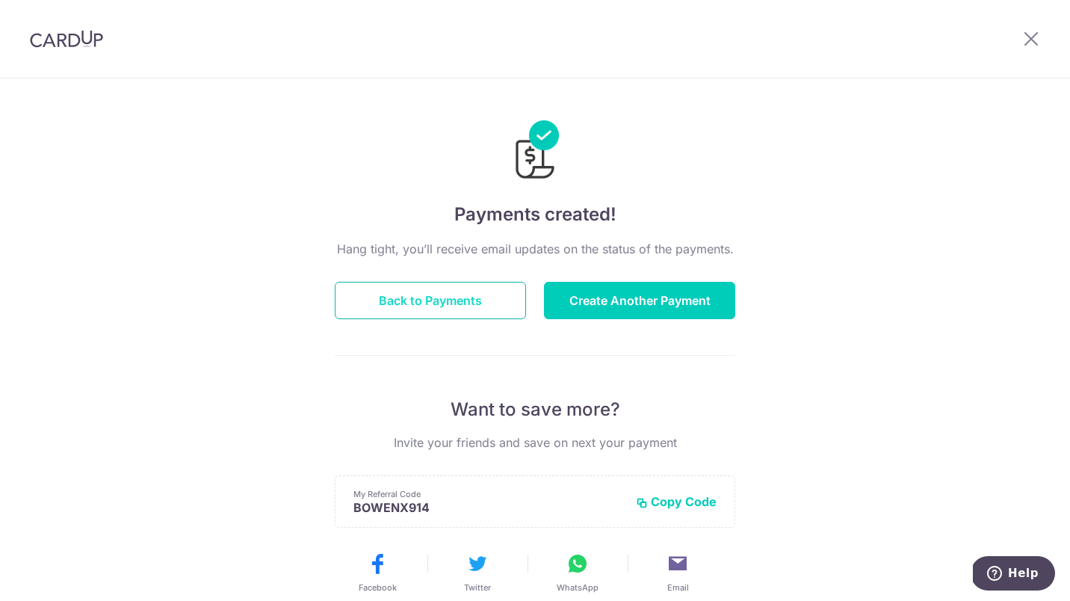
click at [478, 317] on button "Back to Payments" at bounding box center [430, 300] width 191 height 37
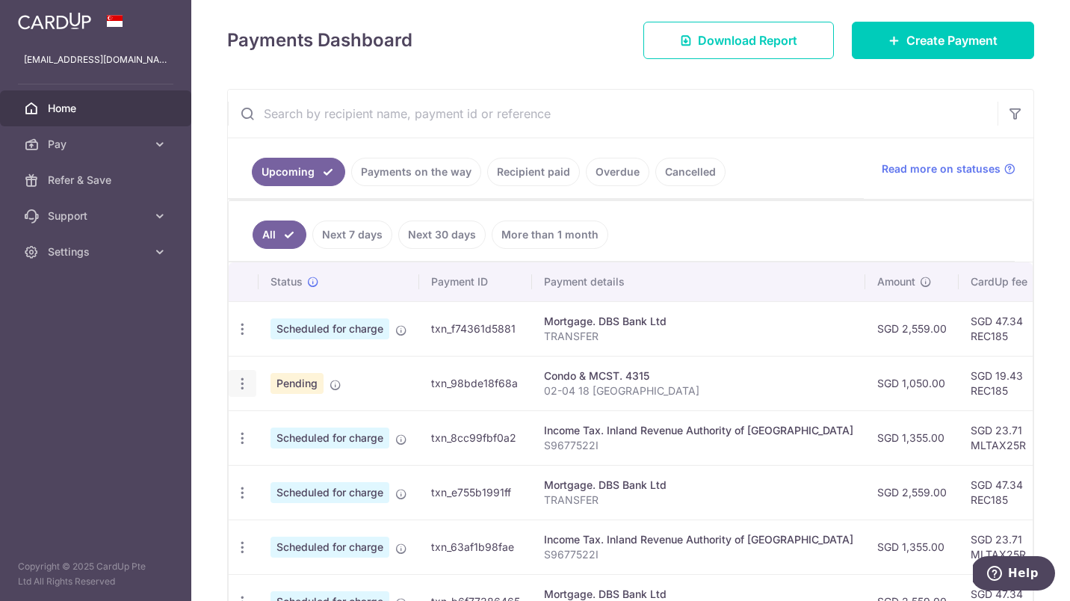
click at [234, 383] on div "Update payment Cancel payment" at bounding box center [243, 384] width 28 height 28
click at [239, 384] on icon "button" at bounding box center [243, 384] width 16 height 16
click at [327, 426] on span "Update payment" at bounding box center [322, 424] width 102 height 18
radio input "true"
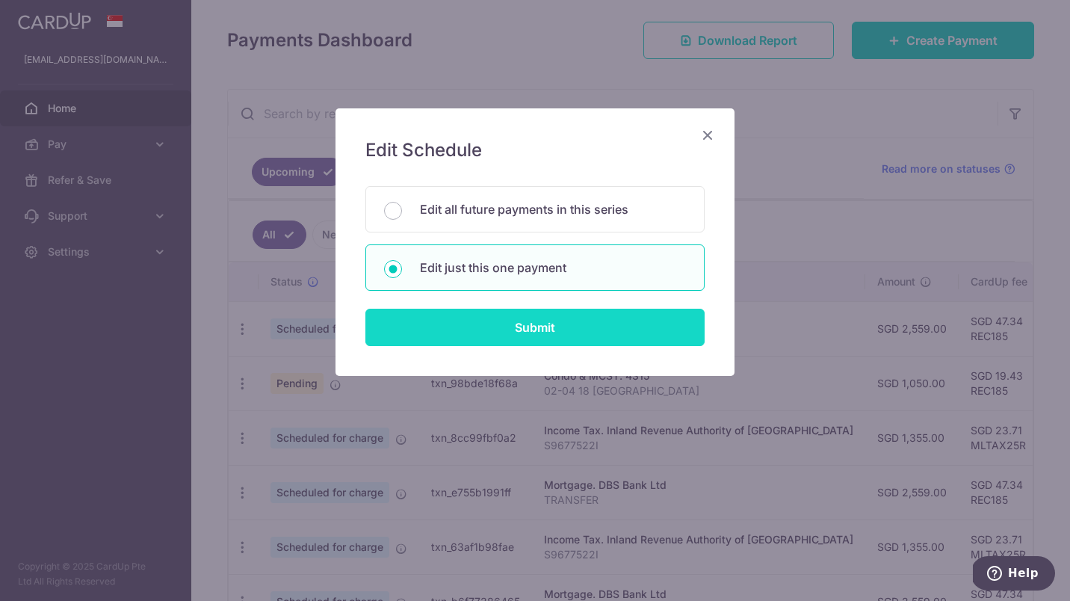
click at [560, 316] on input "Submit" at bounding box center [534, 327] width 339 height 37
radio input "true"
type input "1,050.00"
type input "[DATE]"
type input "02-04 18 [GEOGRAPHIC_DATA]"
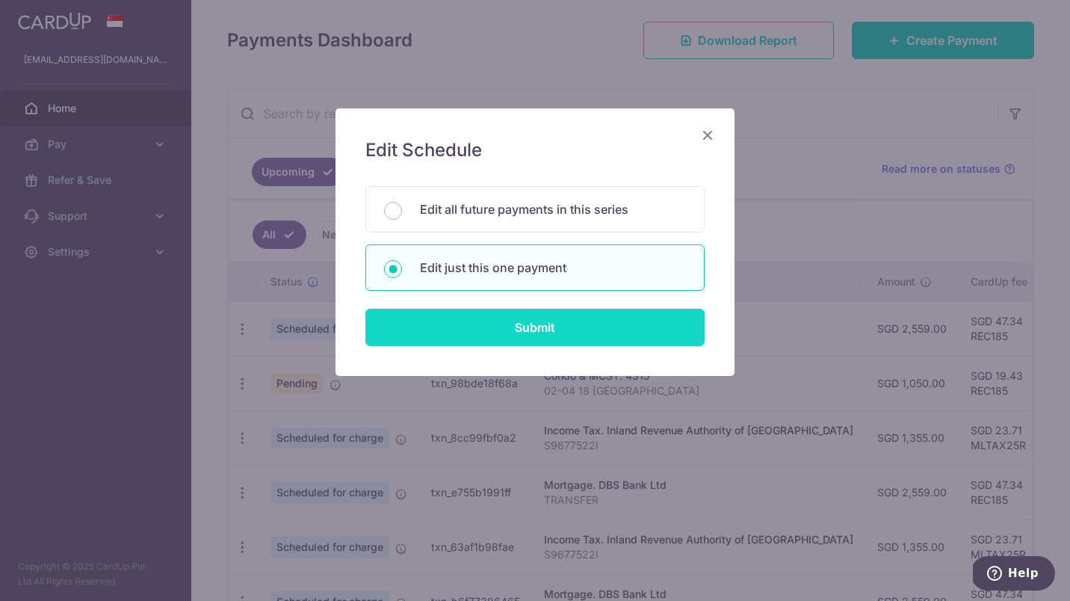
type input "REC185"
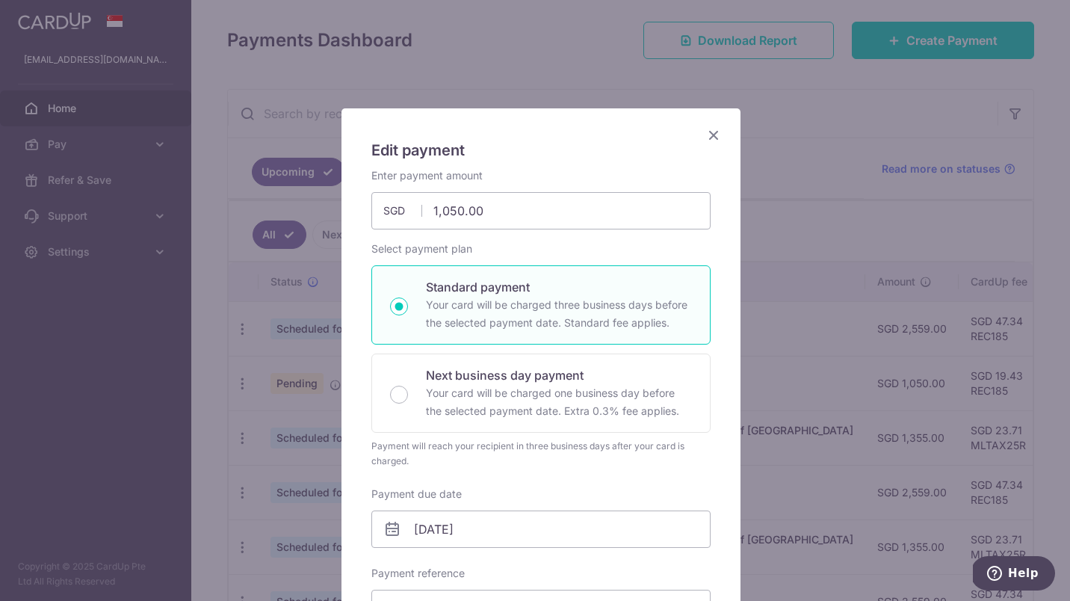
click at [709, 137] on icon "Close" at bounding box center [714, 135] width 18 height 19
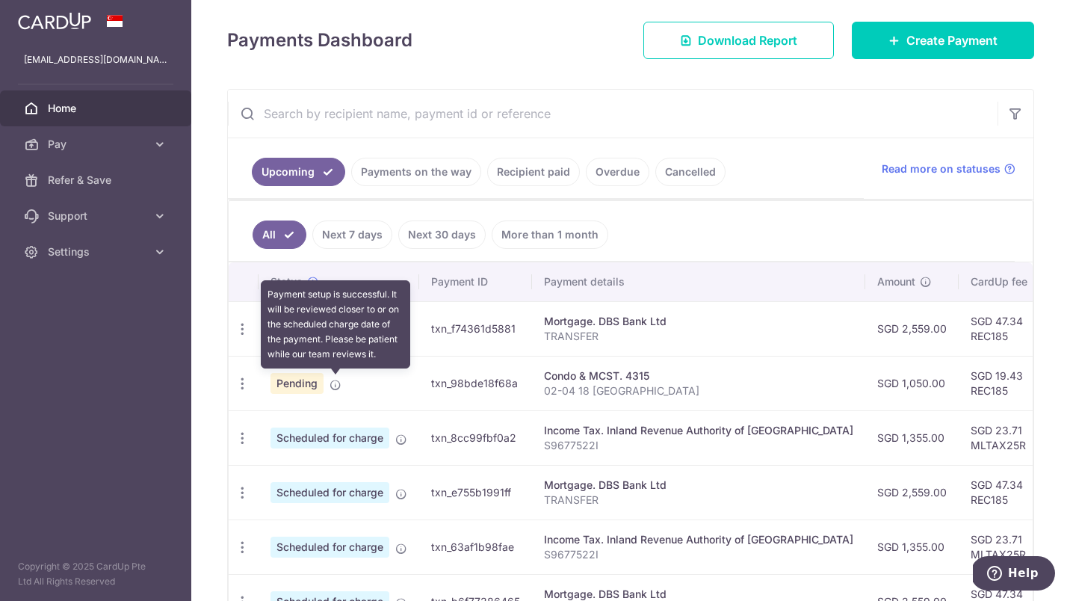
click at [338, 386] on icon at bounding box center [335, 385] width 12 height 12
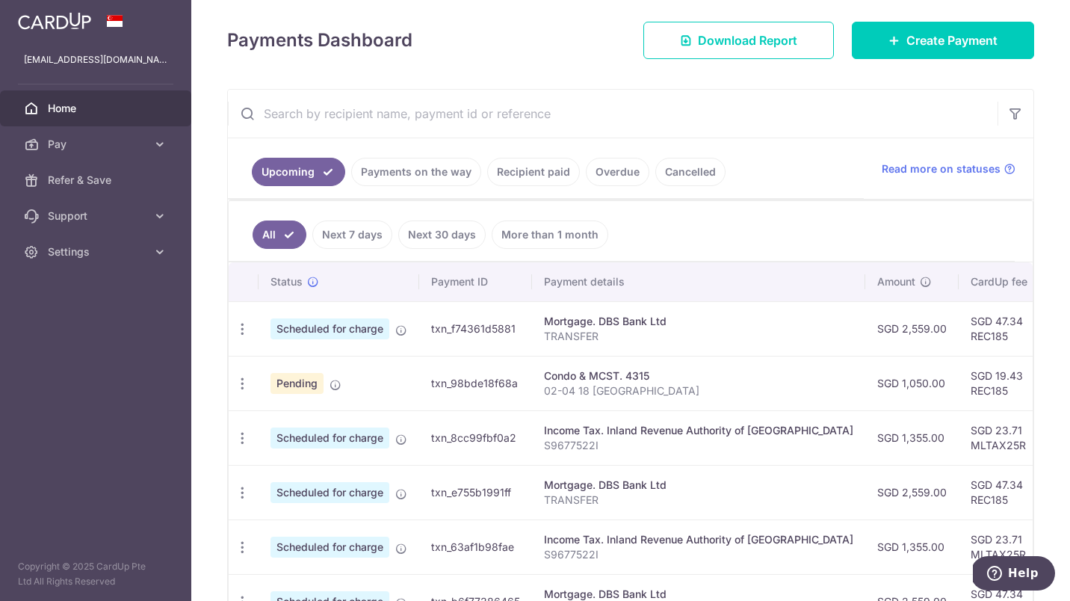
click at [502, 384] on td "txn_98bde18f68a" at bounding box center [475, 383] width 113 height 55
click at [591, 374] on div "Condo & MCST. 4315" at bounding box center [698, 375] width 309 height 15
